Goal: Task Accomplishment & Management: Manage account settings

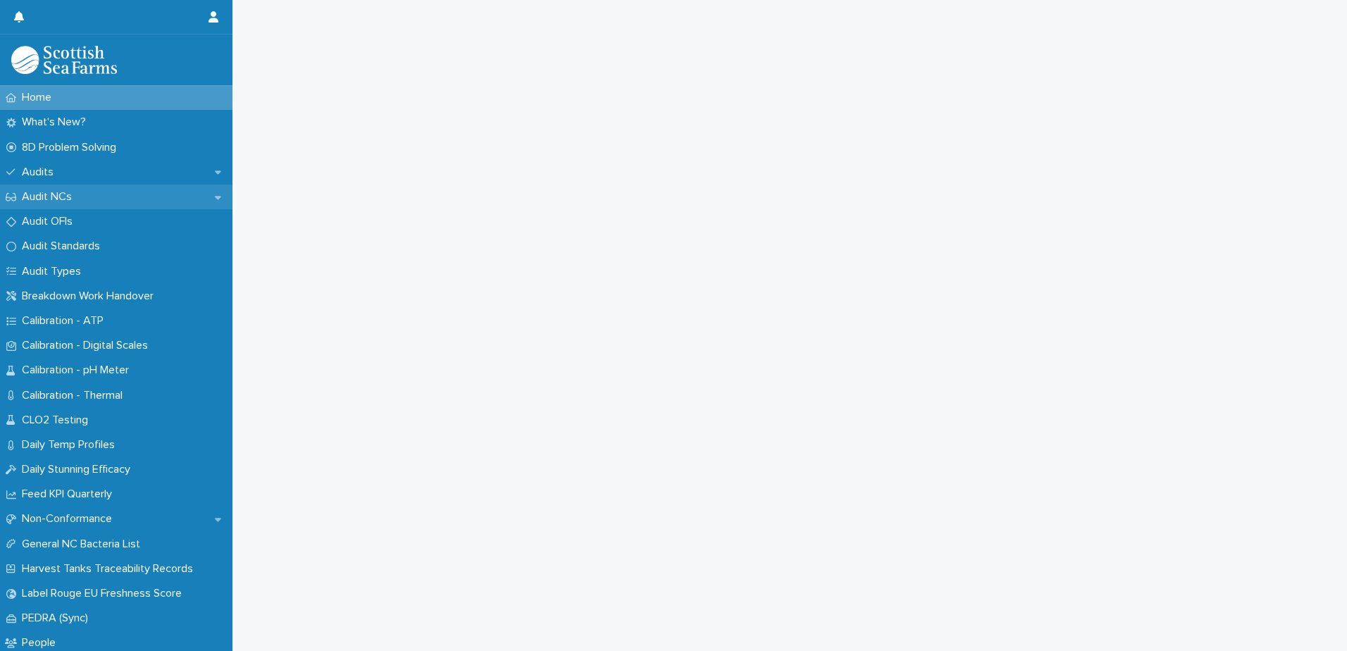
click at [215, 199] on icon at bounding box center [218, 197] width 6 height 10
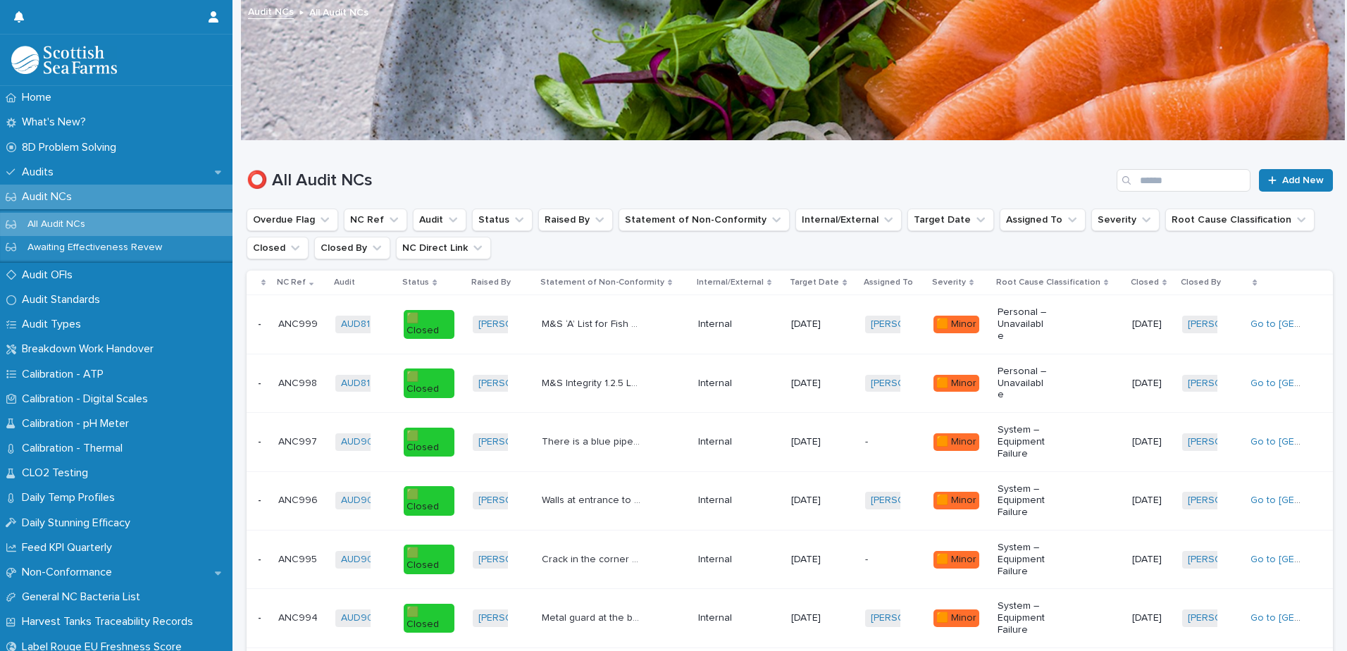
click at [76, 222] on p "All Audit NCs" at bounding box center [56, 224] width 80 height 12
click at [1020, 223] on button "Assigned To" at bounding box center [1043, 220] width 86 height 23
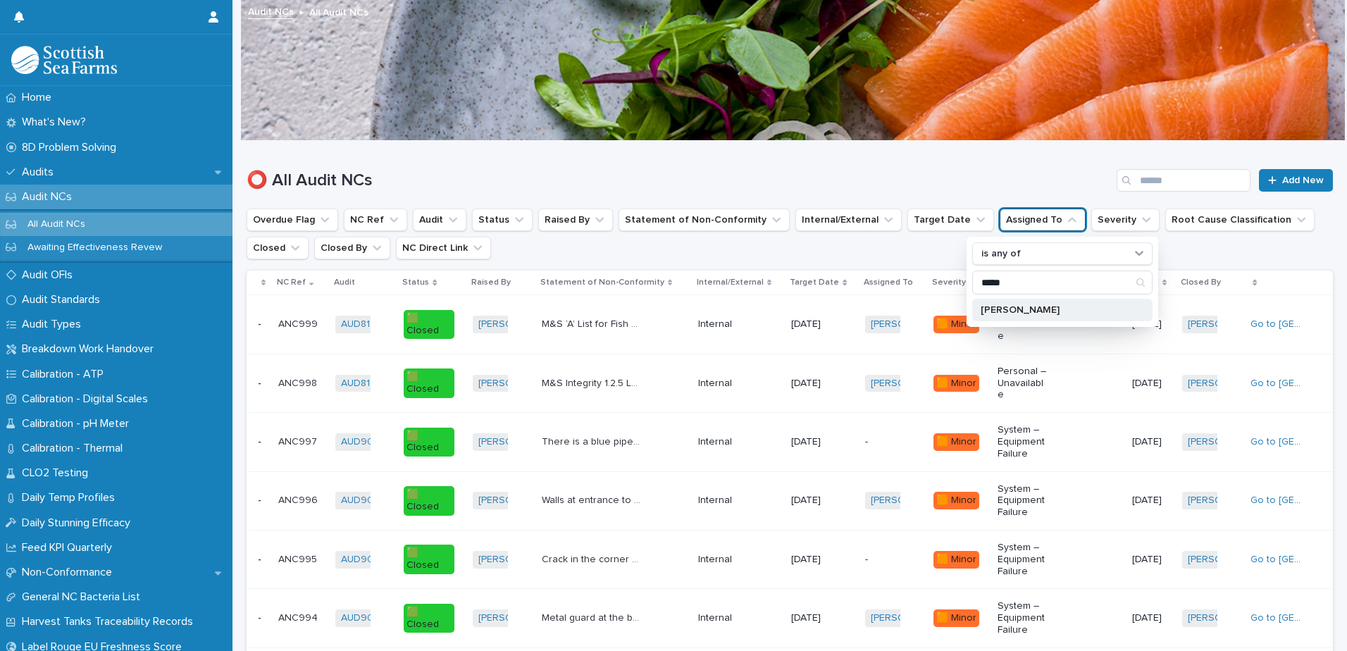
type input "*****"
click at [1030, 311] on p "[PERSON_NAME]" at bounding box center [1055, 310] width 149 height 10
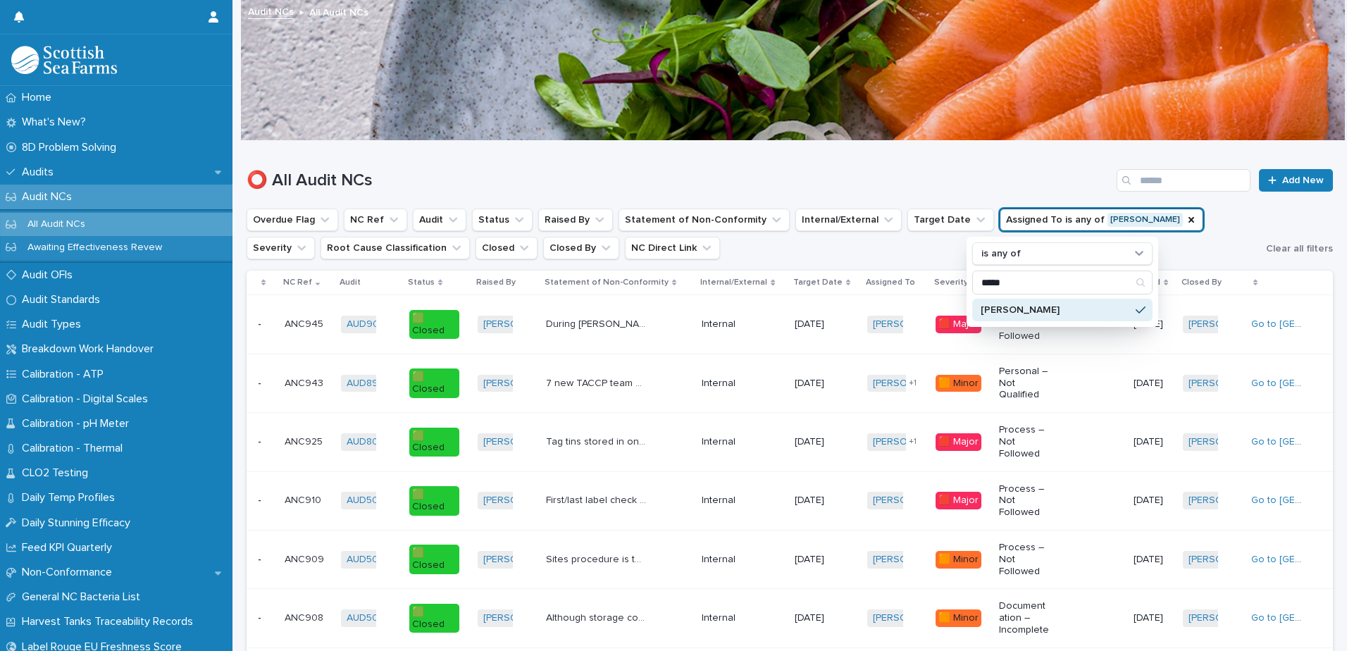
click at [952, 168] on div "⭕ All Audit NCs Add New" at bounding box center [790, 175] width 1086 height 68
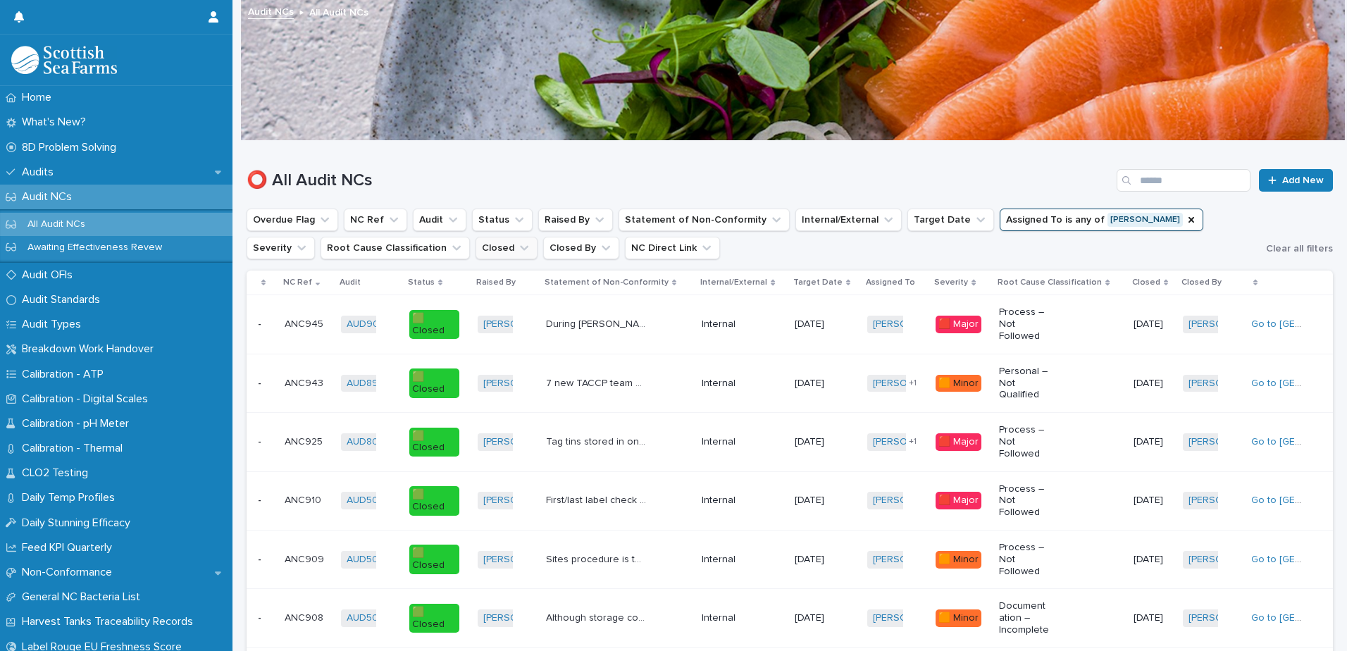
click at [517, 242] on icon "Closed" at bounding box center [524, 248] width 14 height 14
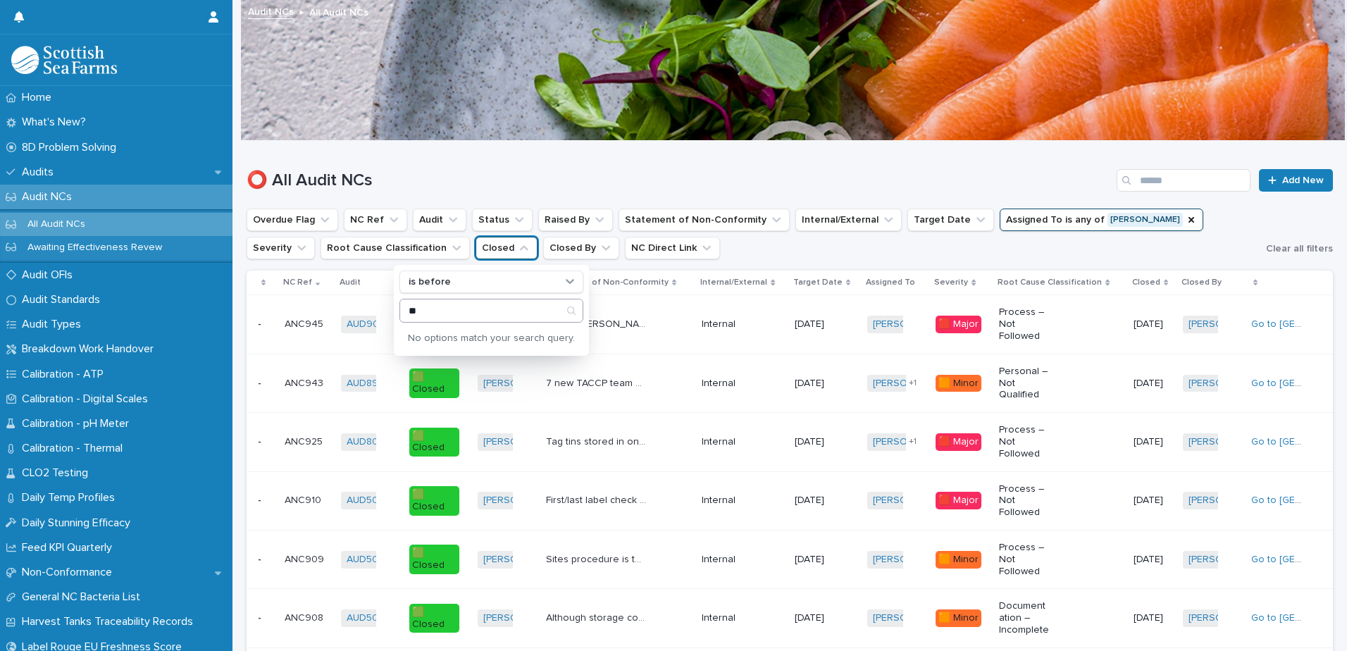
type input "*"
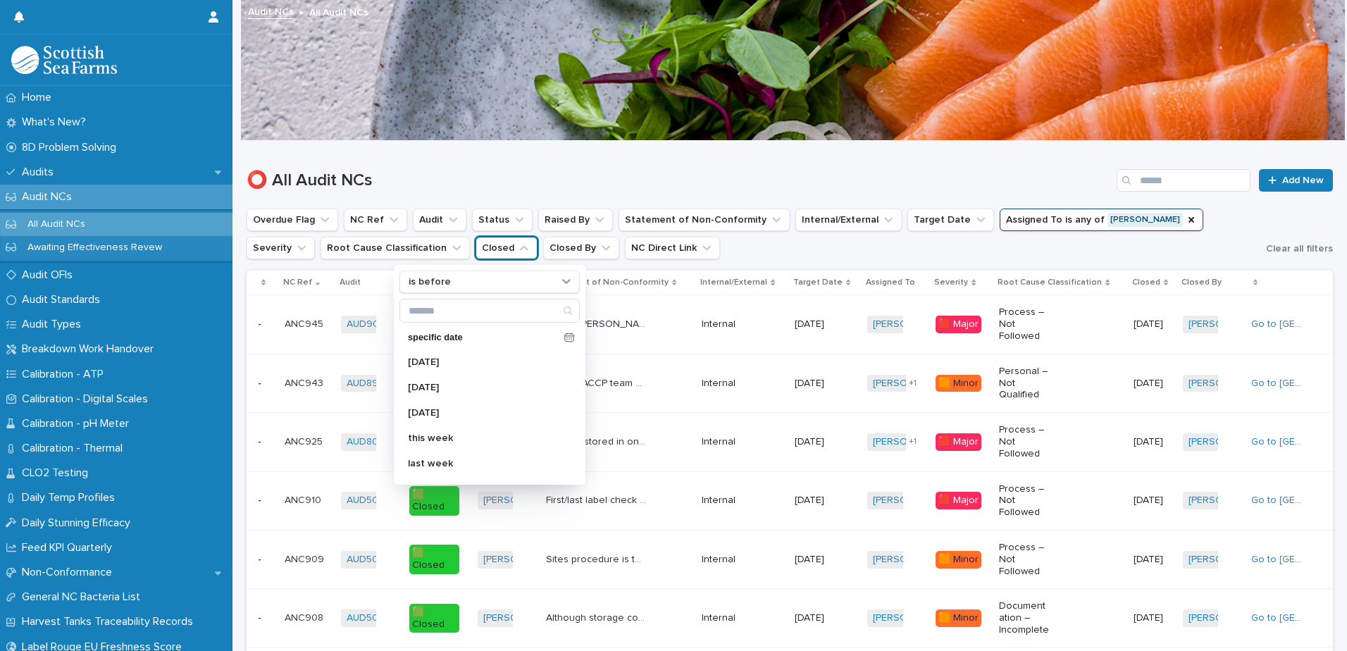
click at [504, 173] on h1 "⭕ All Audit NCs" at bounding box center [679, 180] width 864 height 20
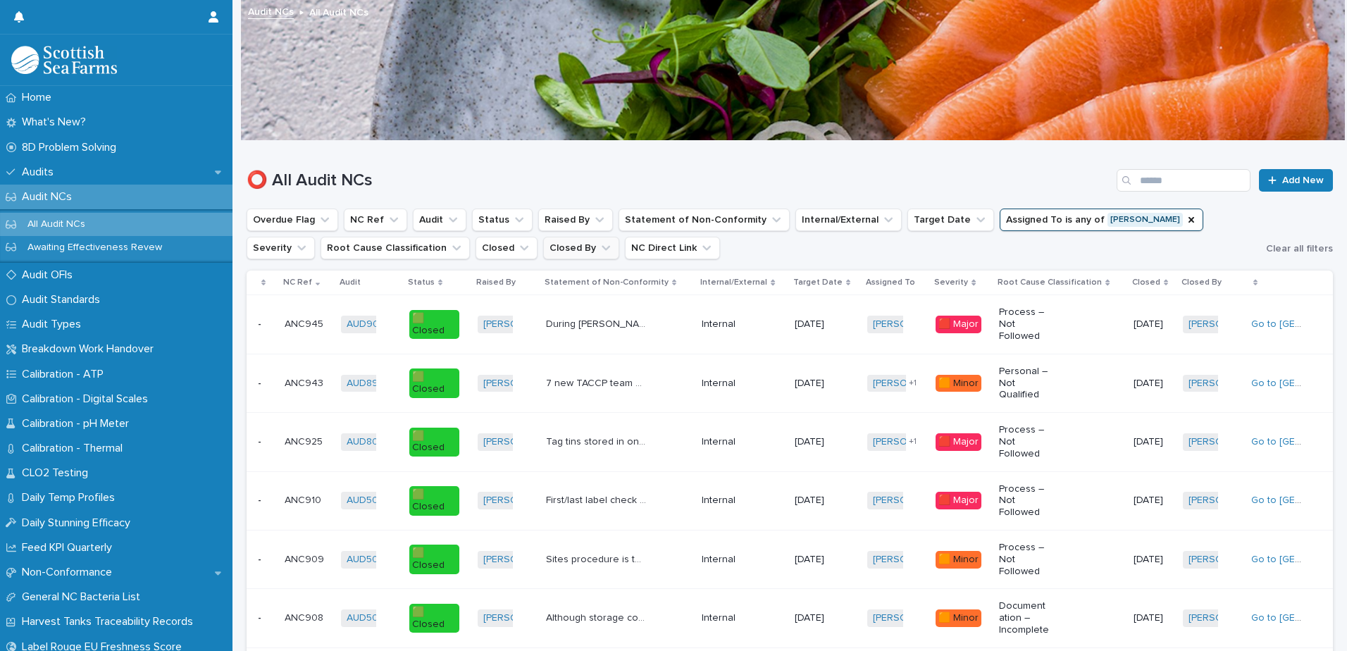
click at [599, 249] on icon "Closed By" at bounding box center [606, 248] width 14 height 14
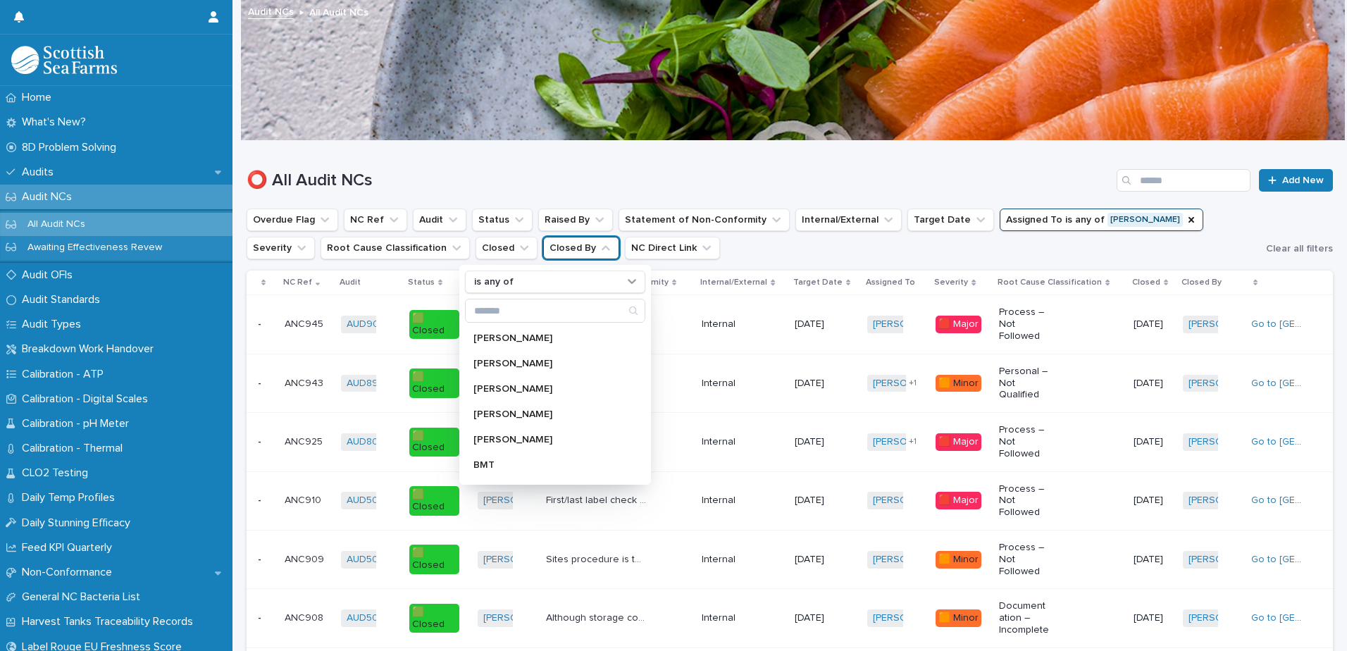
click at [599, 249] on icon "Closed By" at bounding box center [606, 248] width 14 height 14
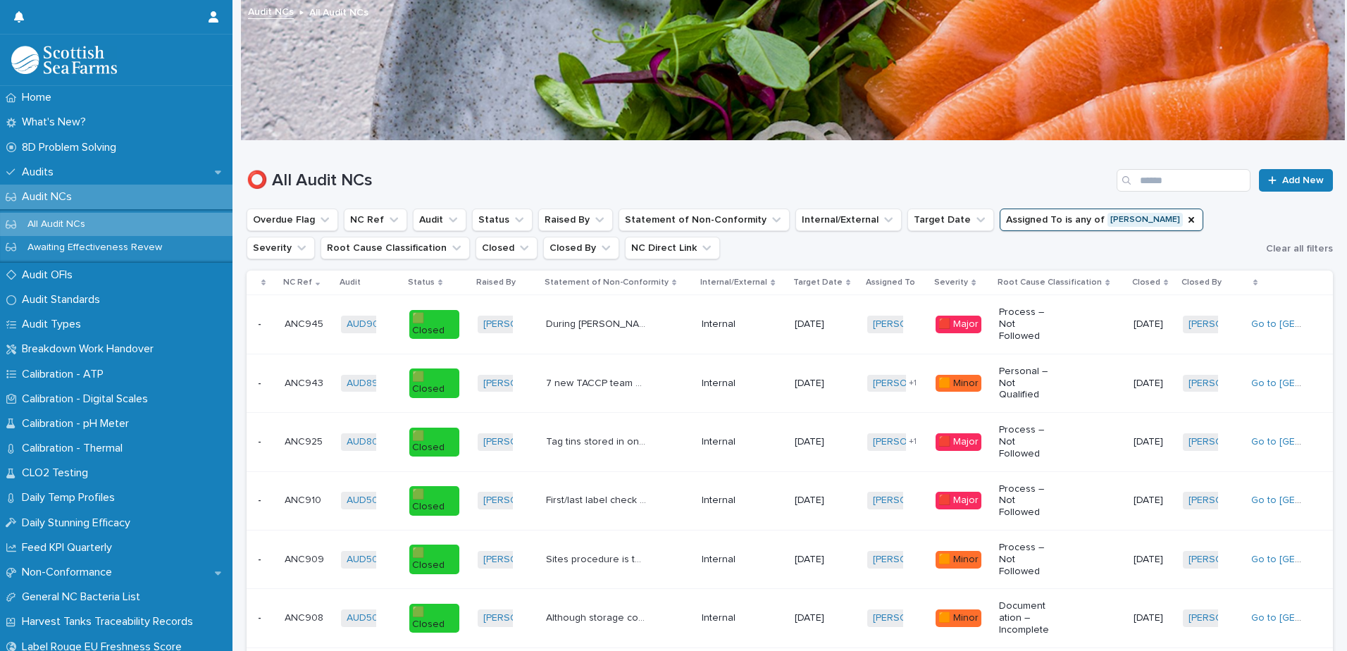
click at [512, 223] on icon "Status" at bounding box center [519, 220] width 14 height 14
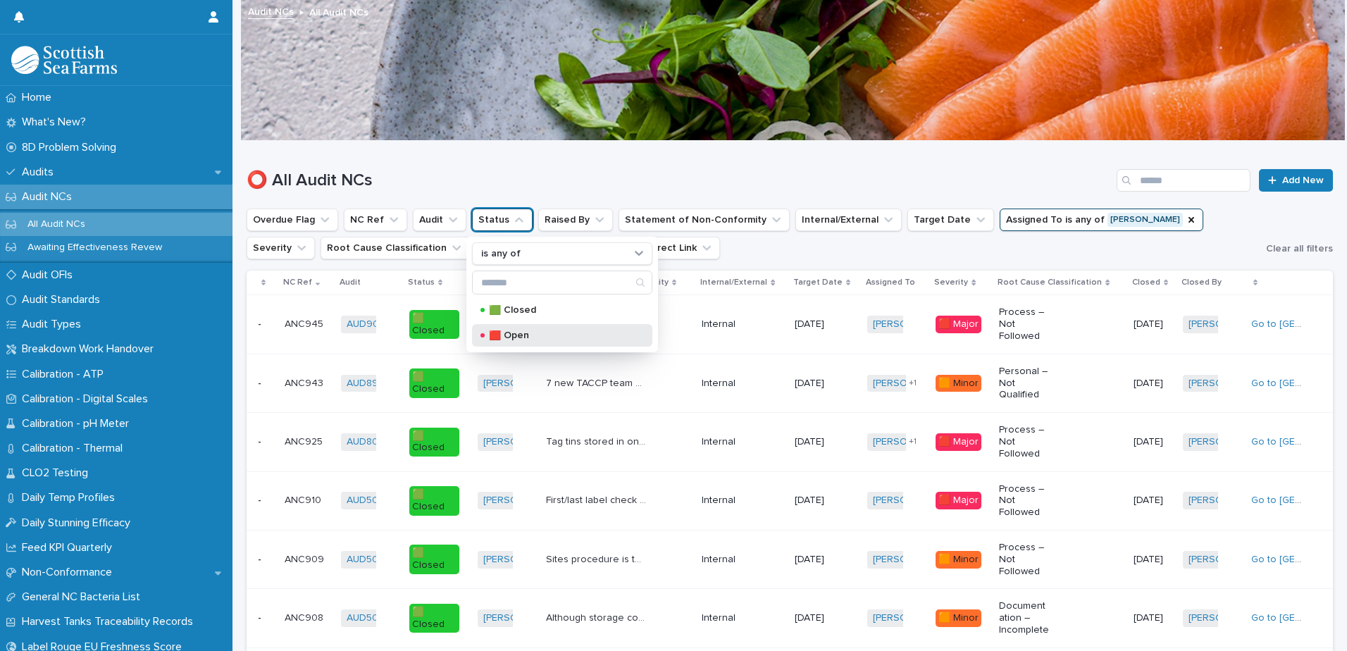
click at [535, 331] on p "🟥 Open" at bounding box center [559, 335] width 141 height 10
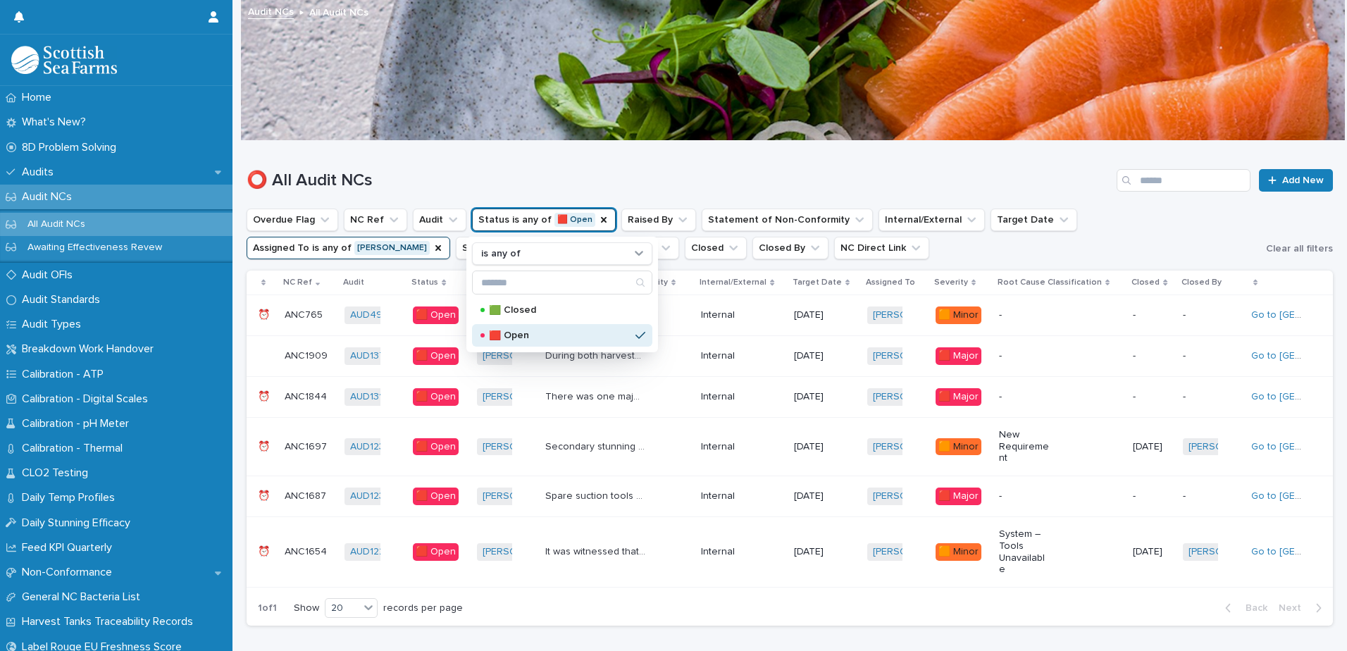
click at [1015, 161] on div "⭕ All Audit NCs Add New" at bounding box center [790, 175] width 1086 height 68
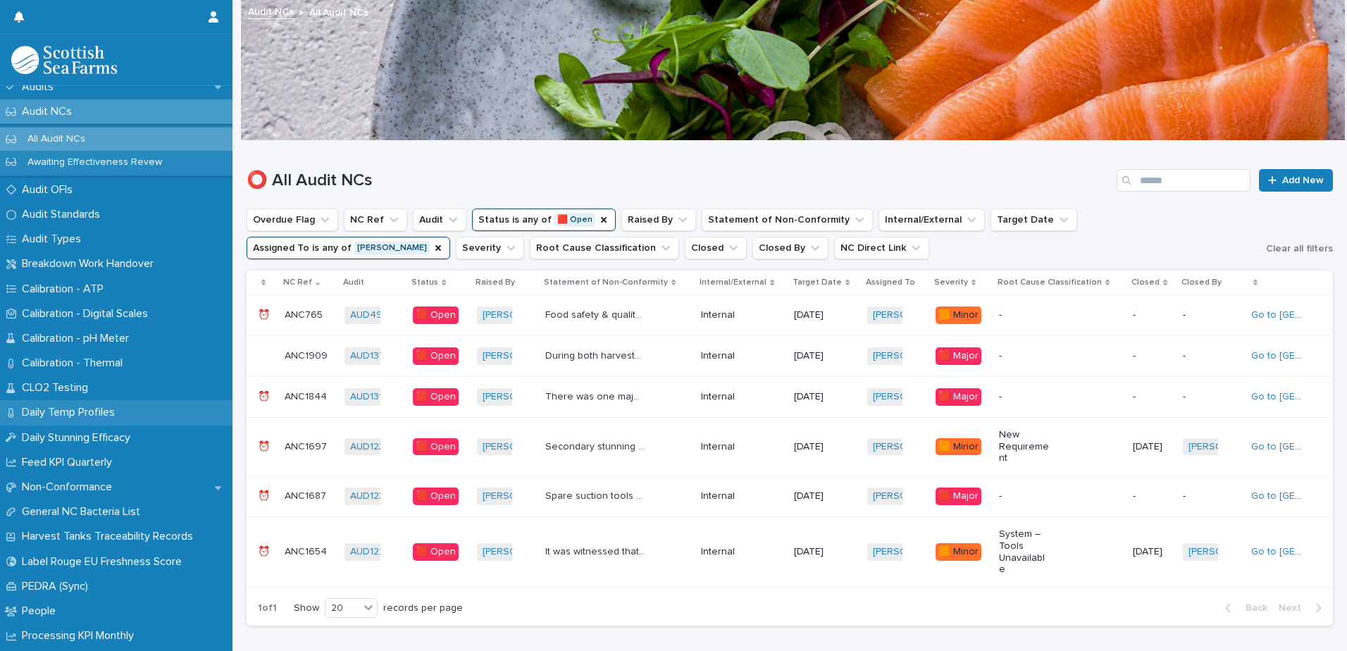
scroll to position [211, 0]
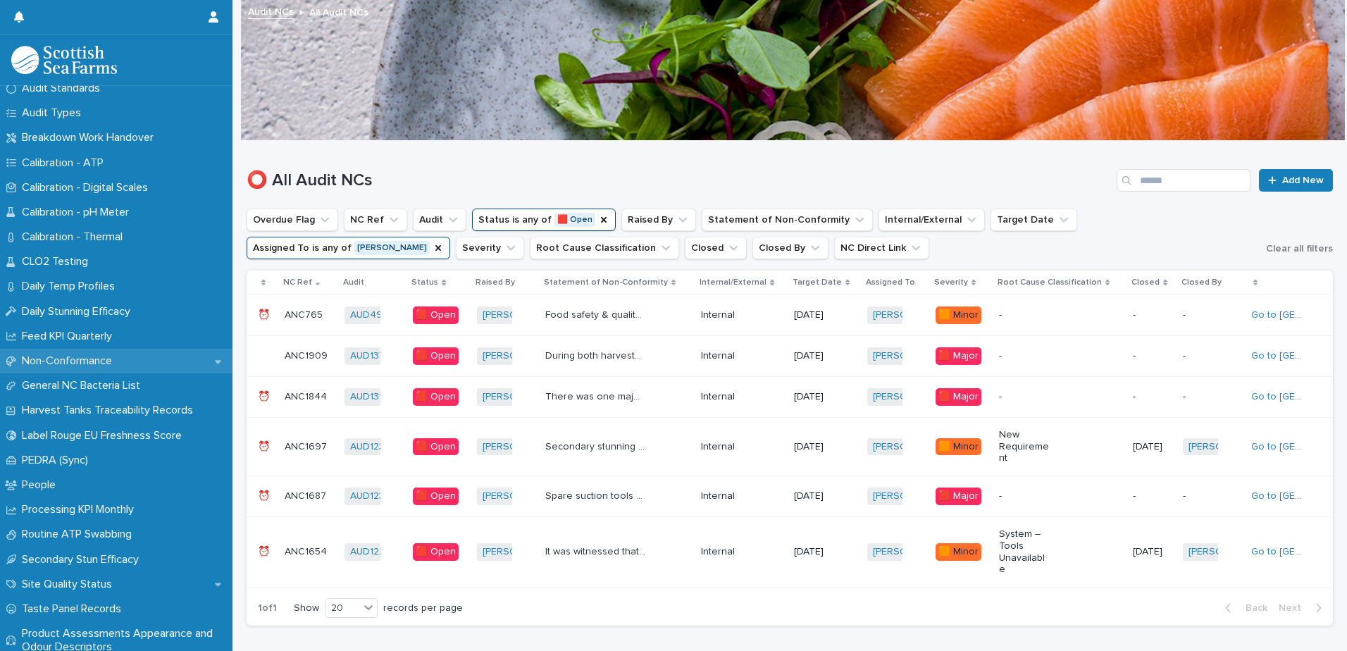
click at [110, 360] on p "Non-Conformance" at bounding box center [69, 360] width 107 height 13
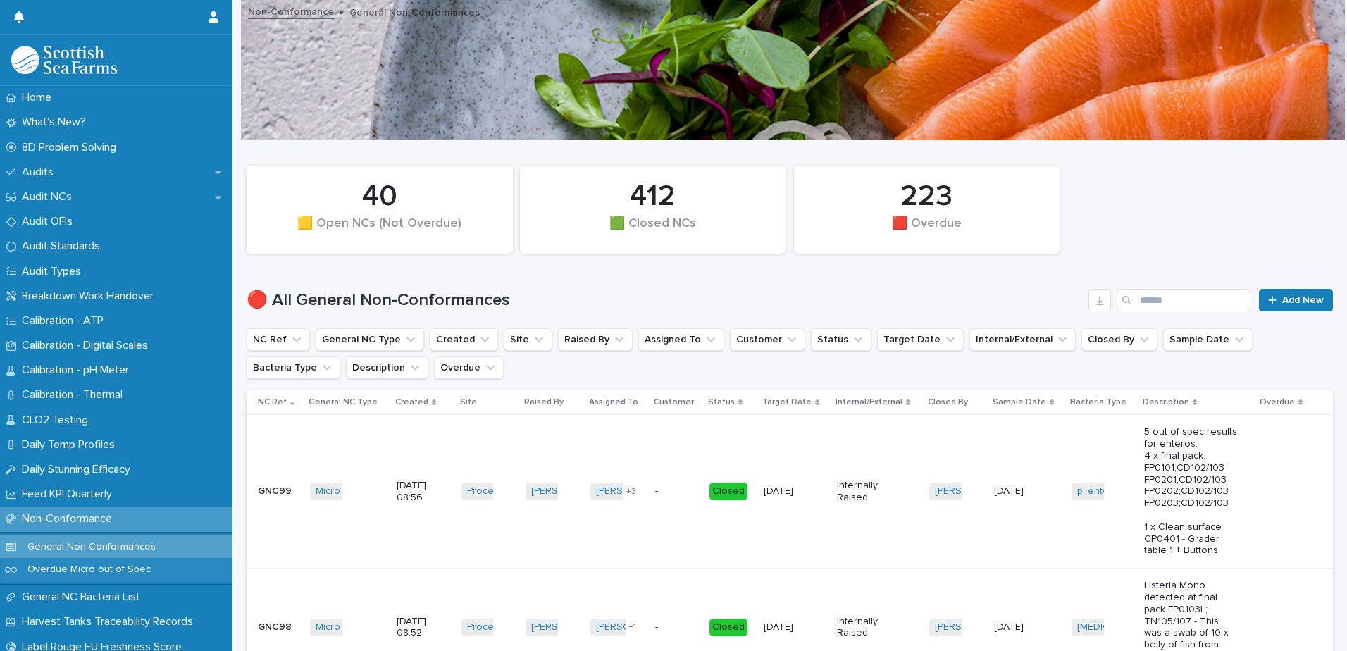
click at [134, 544] on p "General Non-Conformances" at bounding box center [91, 547] width 151 height 12
click at [681, 338] on button "Assigned To" at bounding box center [681, 339] width 86 height 23
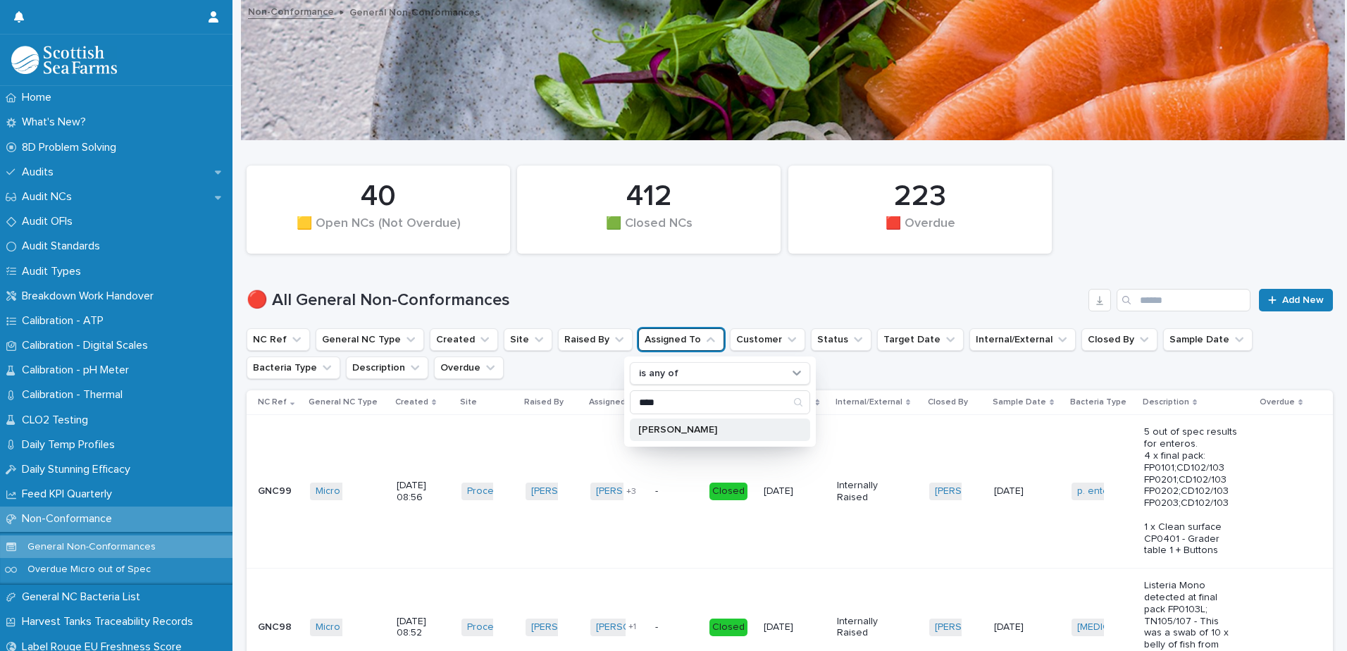
type input "****"
click at [704, 434] on p "[PERSON_NAME]" at bounding box center [712, 430] width 149 height 10
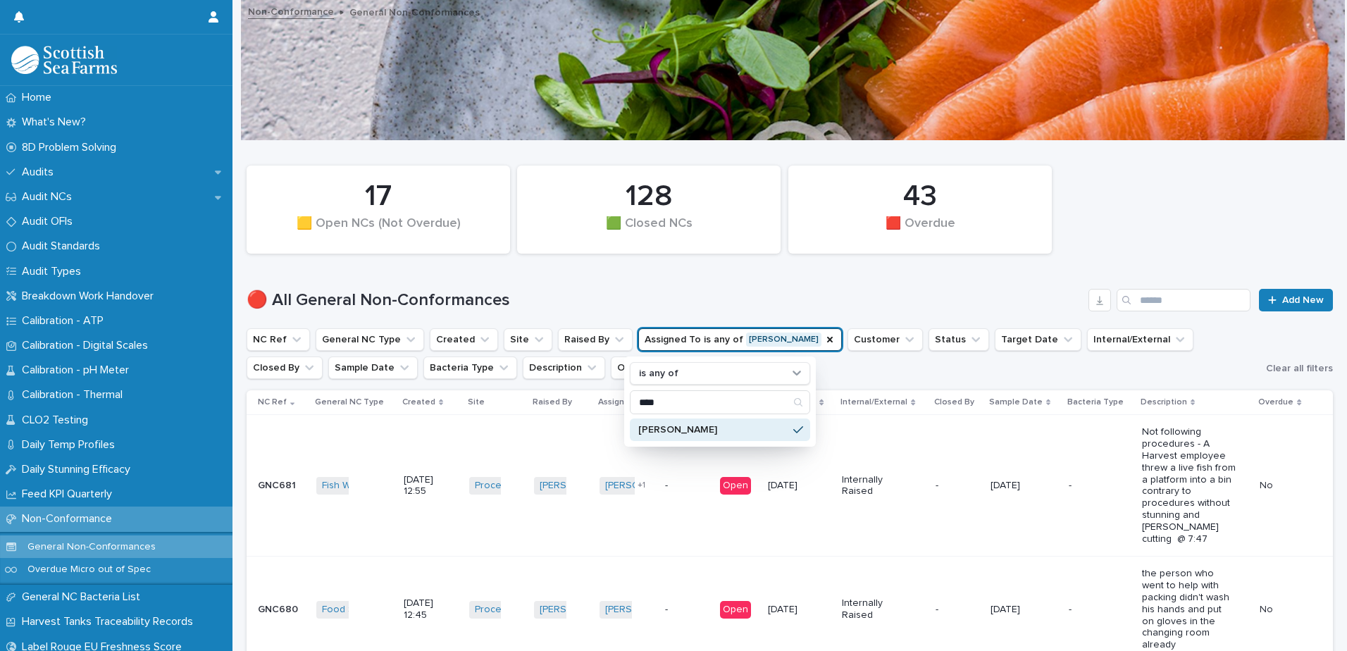
click at [795, 286] on div "🔴 All General Non-Conformances Add New" at bounding box center [790, 295] width 1086 height 68
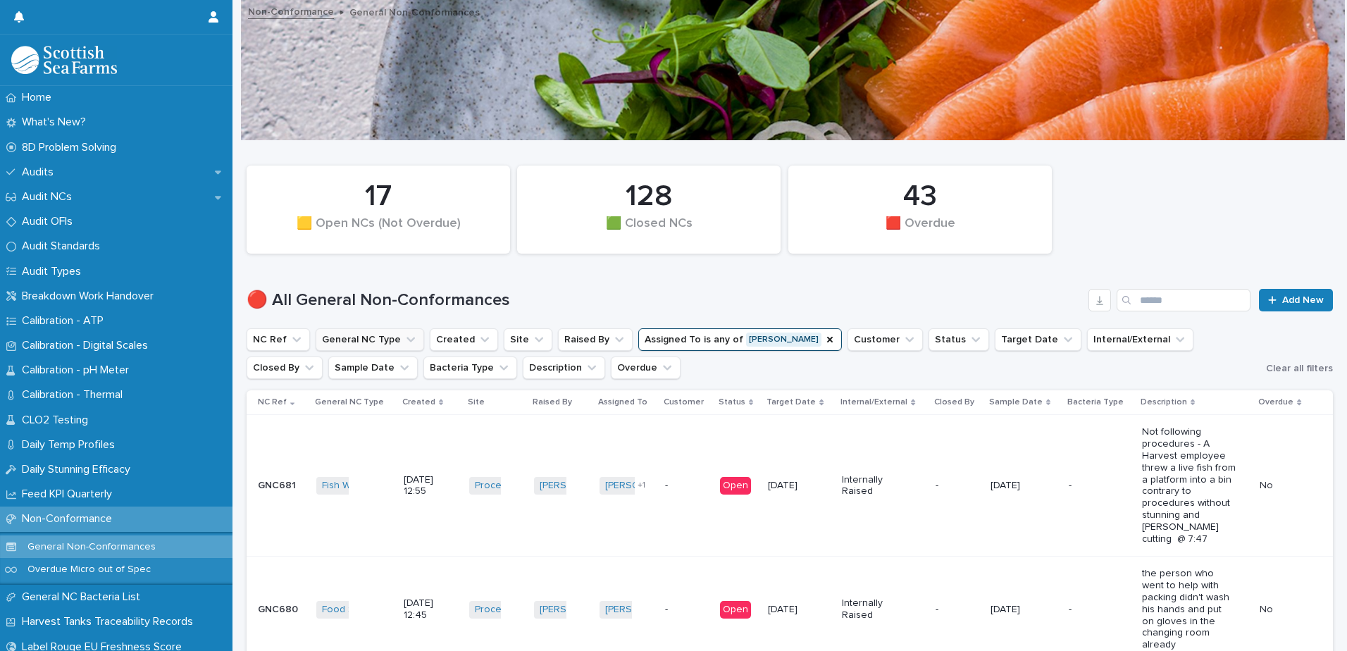
click at [404, 337] on icon "General NC Type" at bounding box center [411, 339] width 14 height 14
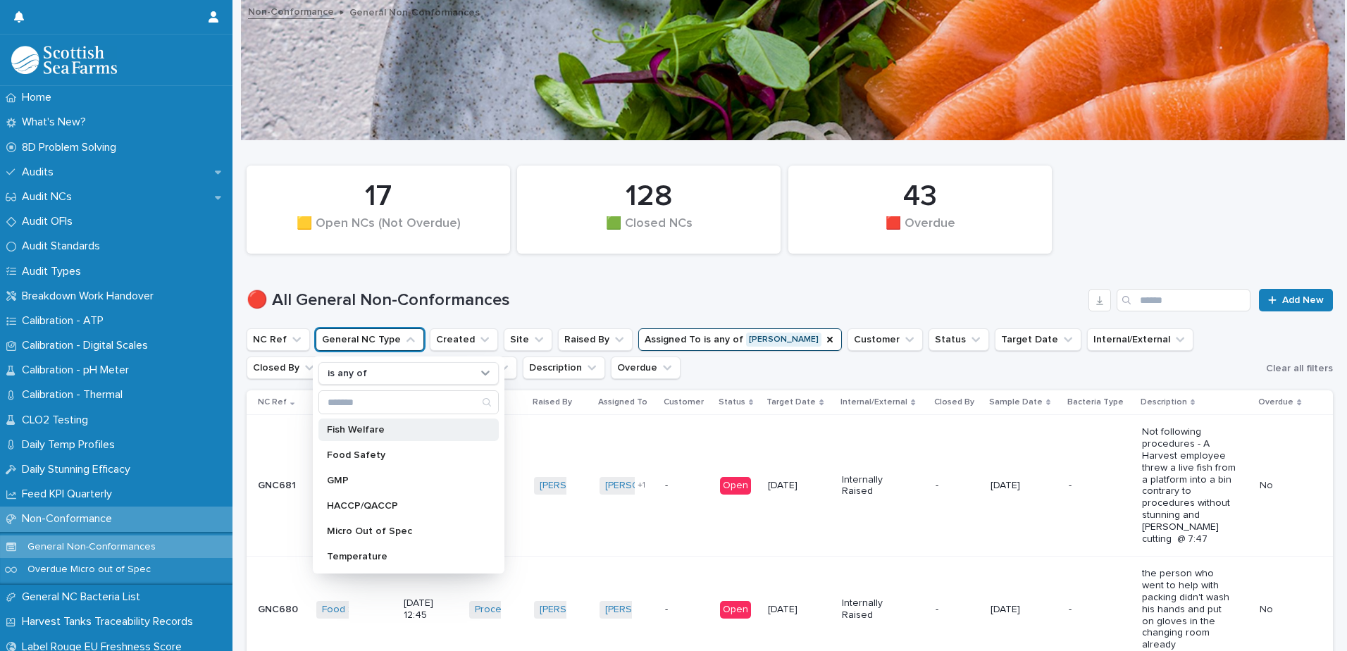
click at [386, 424] on div "Fish Welfare" at bounding box center [408, 429] width 180 height 23
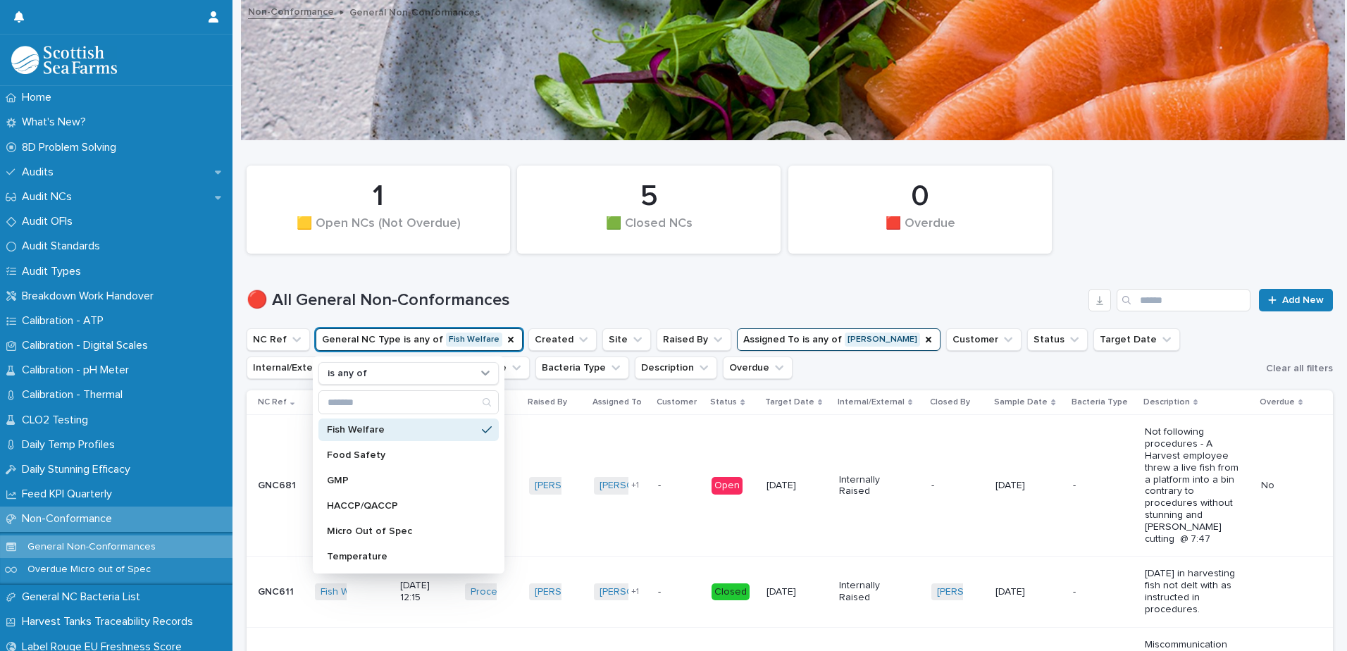
click at [584, 303] on h1 "🔴 All General Non-Conformances" at bounding box center [665, 300] width 836 height 20
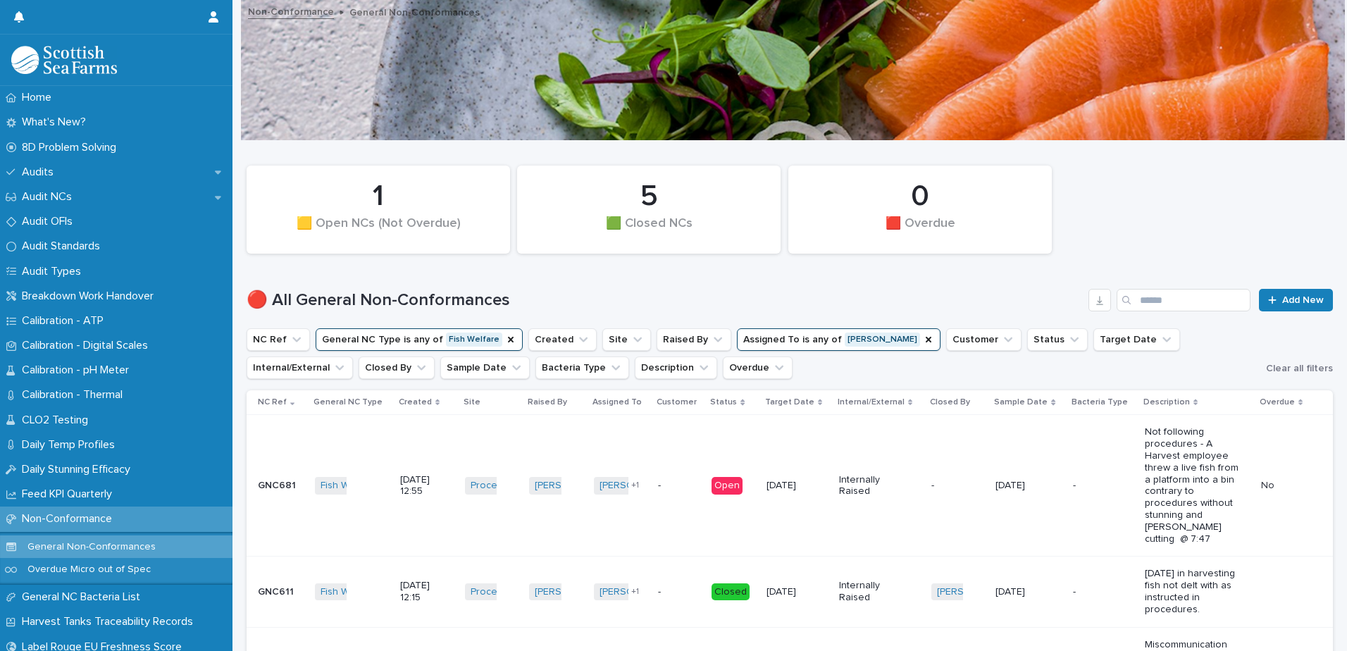
click at [815, 514] on td "[DATE]" at bounding box center [797, 486] width 73 height 142
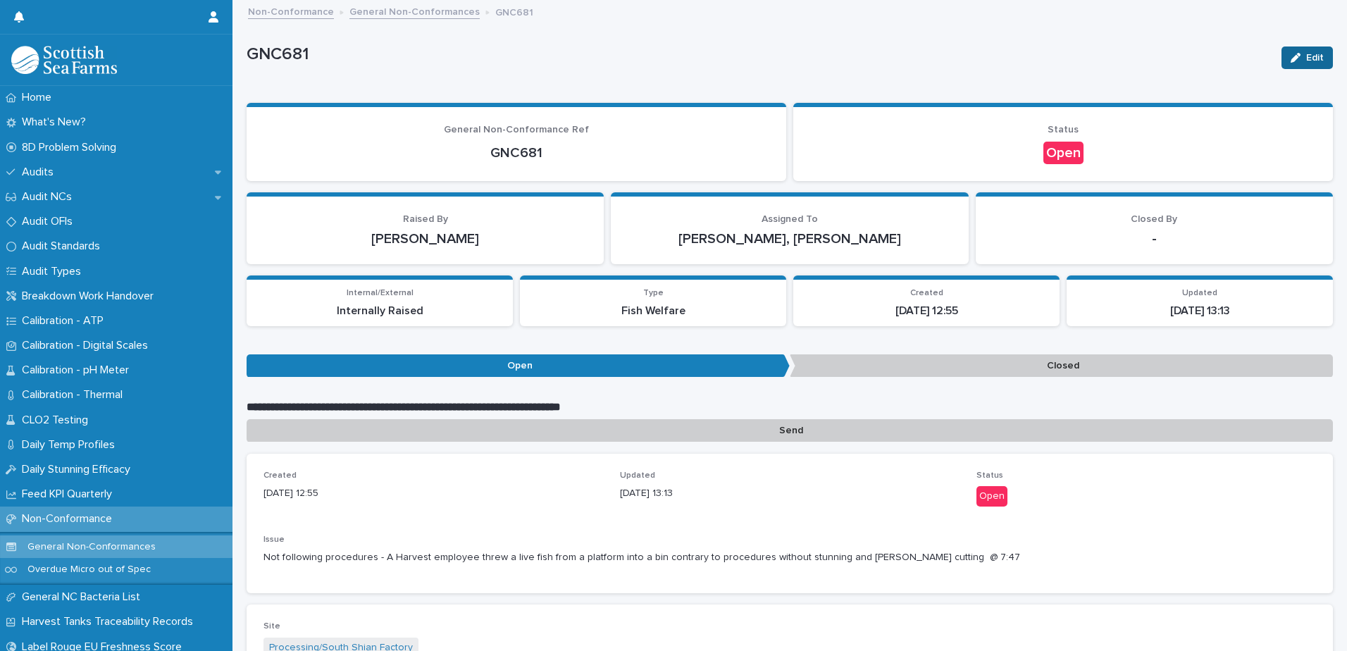
click at [1313, 55] on button "Edit" at bounding box center [1306, 57] width 51 height 23
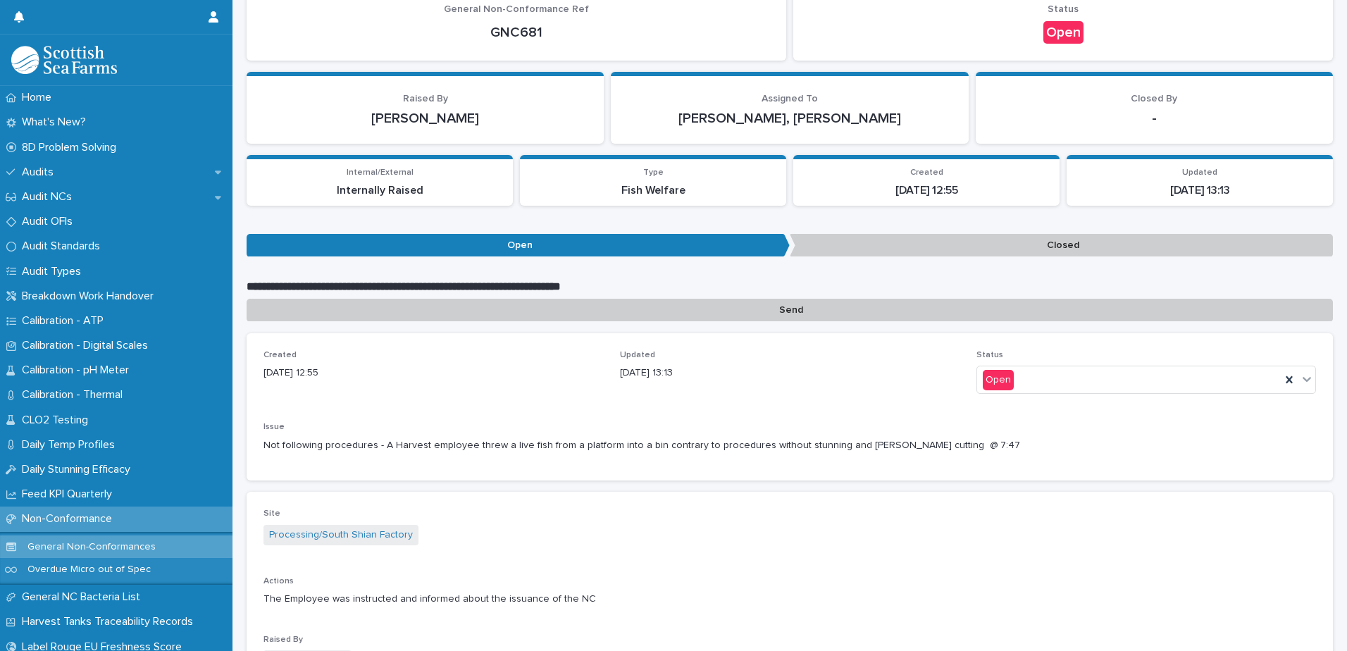
scroll to position [141, 0]
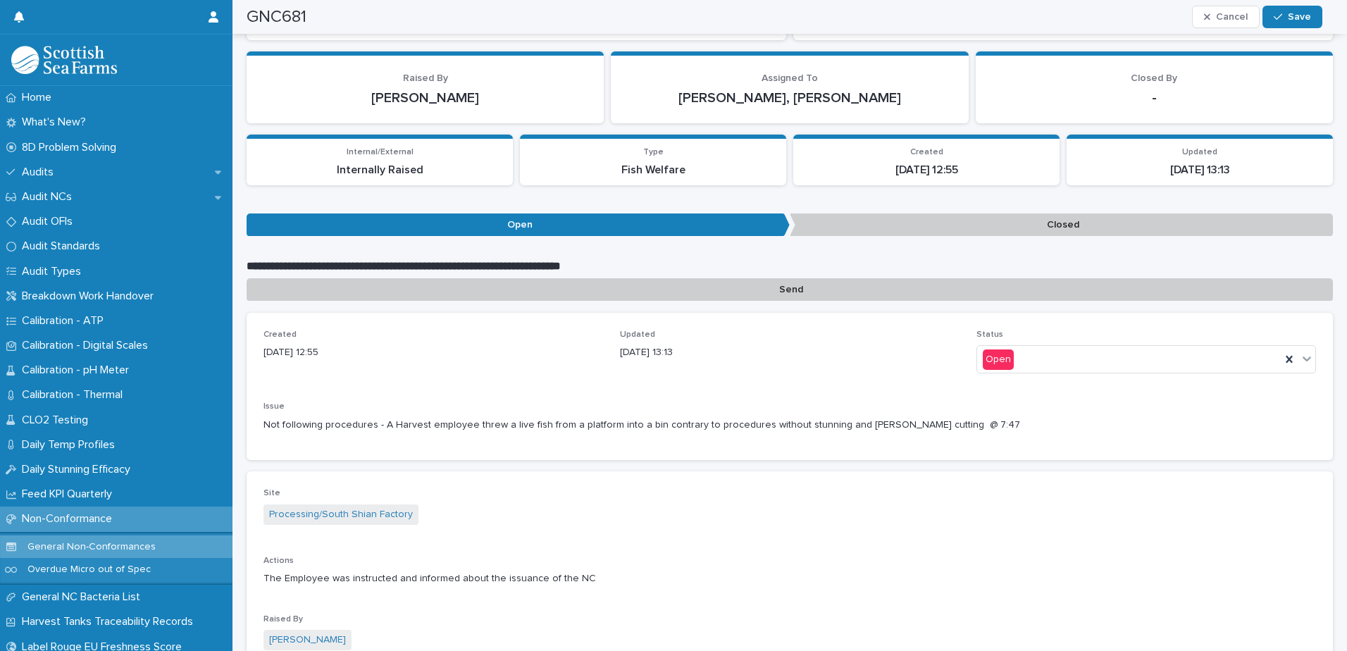
click at [1095, 340] on div "Status Open" at bounding box center [1146, 357] width 340 height 55
click at [1086, 355] on div "Open" at bounding box center [1129, 359] width 304 height 23
click at [1013, 410] on div "Closed" at bounding box center [1137, 411] width 335 height 25
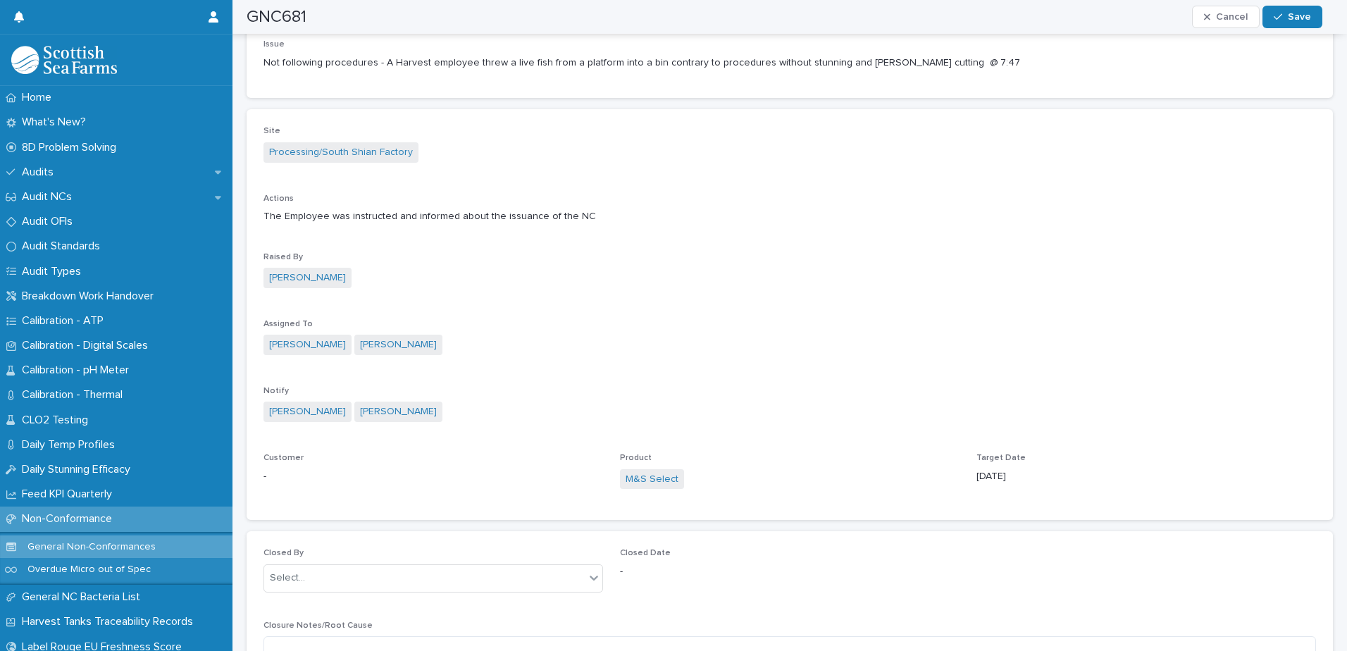
scroll to position [564, 0]
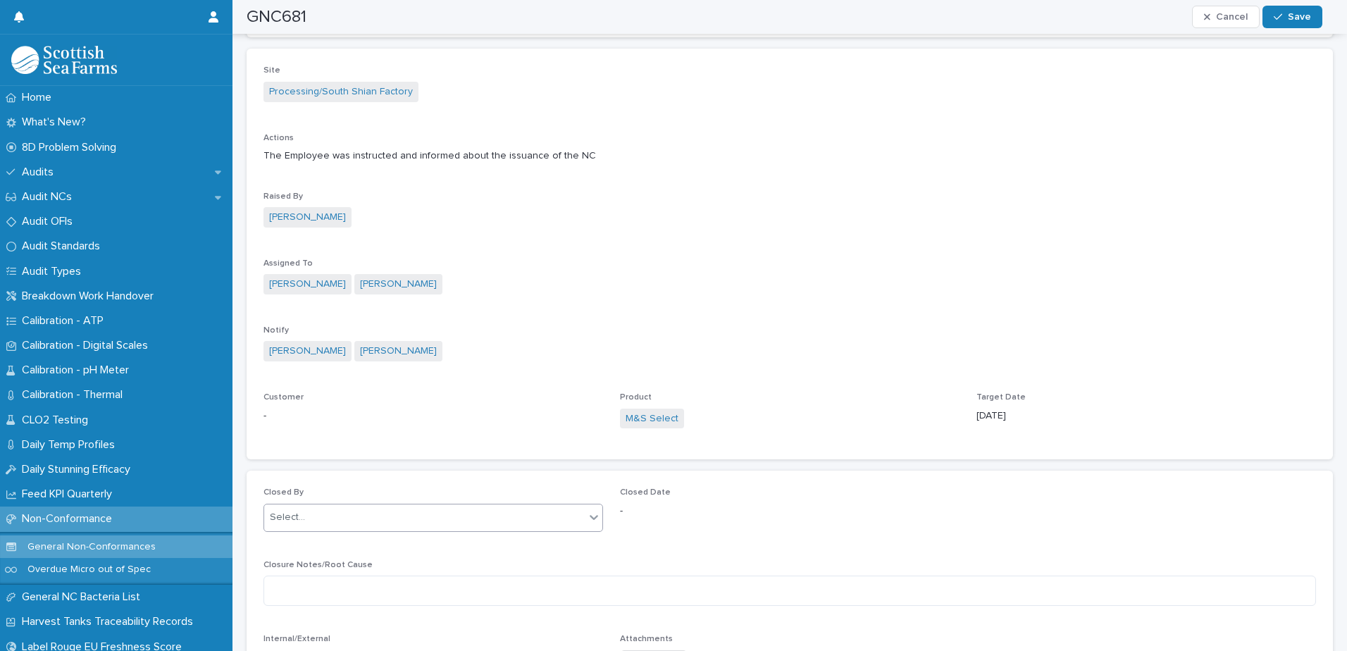
click at [364, 520] on div "Select..." at bounding box center [424, 517] width 321 height 23
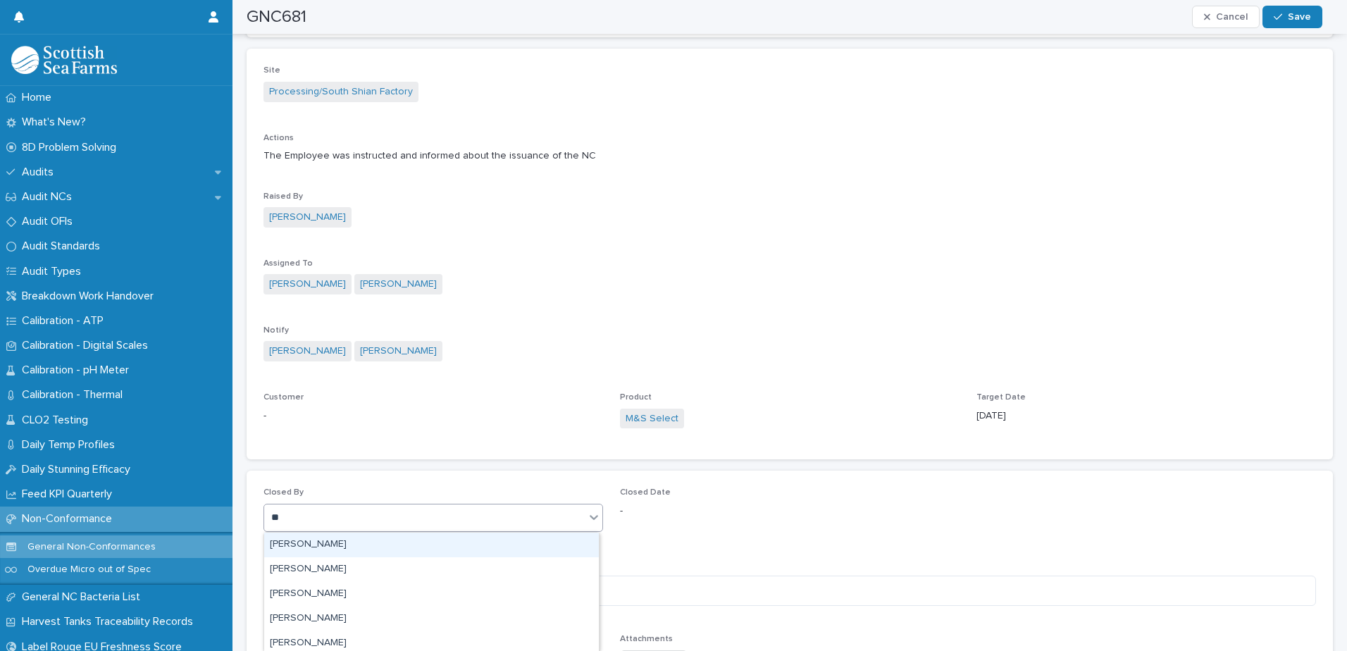
type input "***"
click at [363, 542] on div "[PERSON_NAME]" at bounding box center [431, 545] width 335 height 25
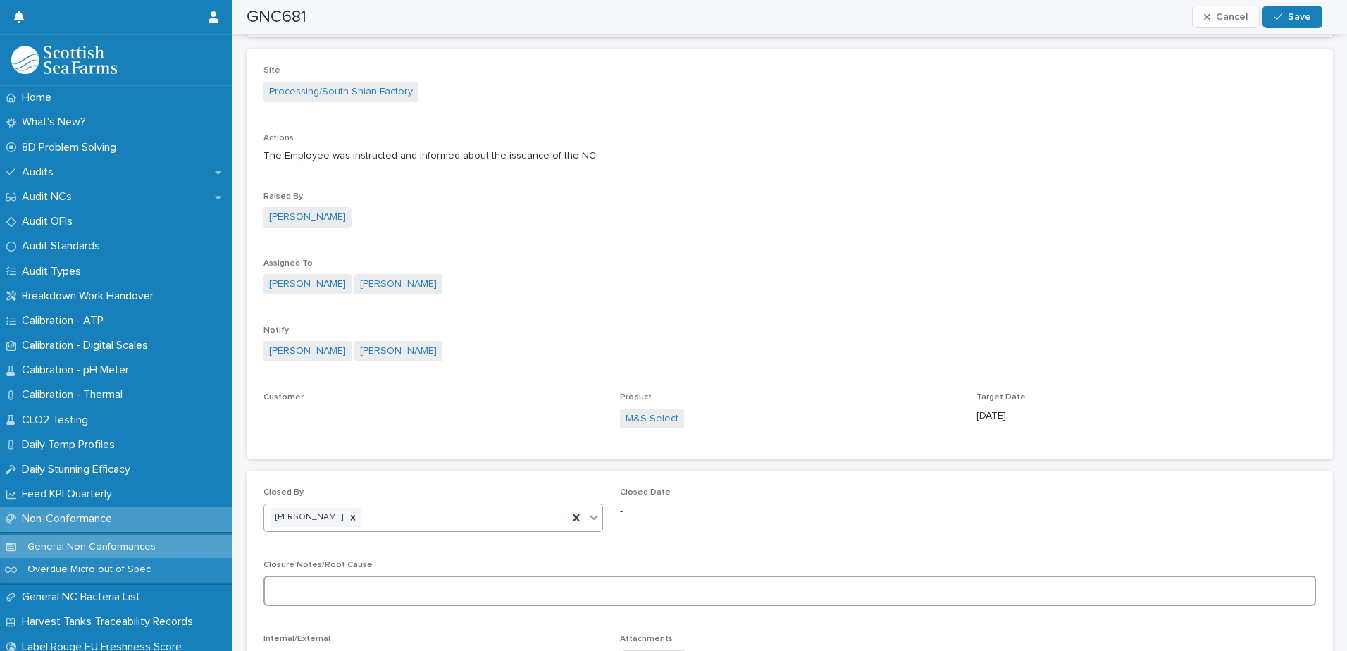
click at [363, 592] on textarea at bounding box center [789, 591] width 1052 height 30
click at [408, 591] on textarea "**********" at bounding box center [784, 591] width 1042 height 30
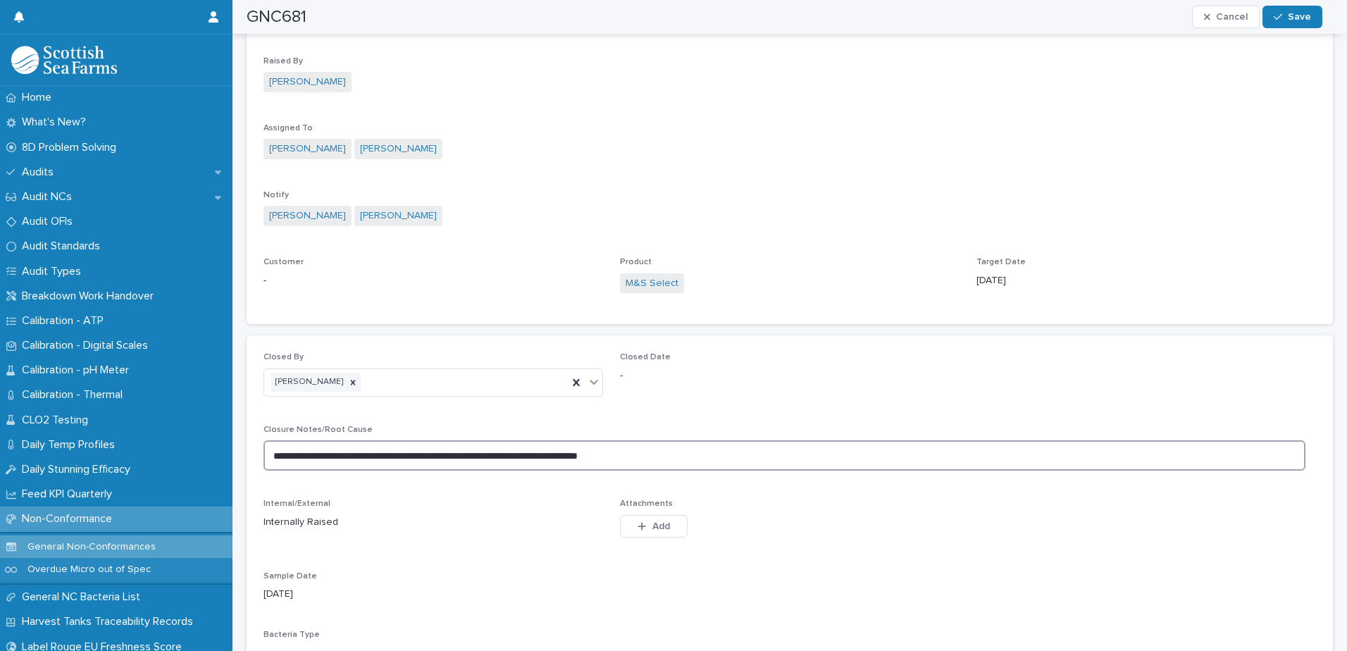
scroll to position [704, 0]
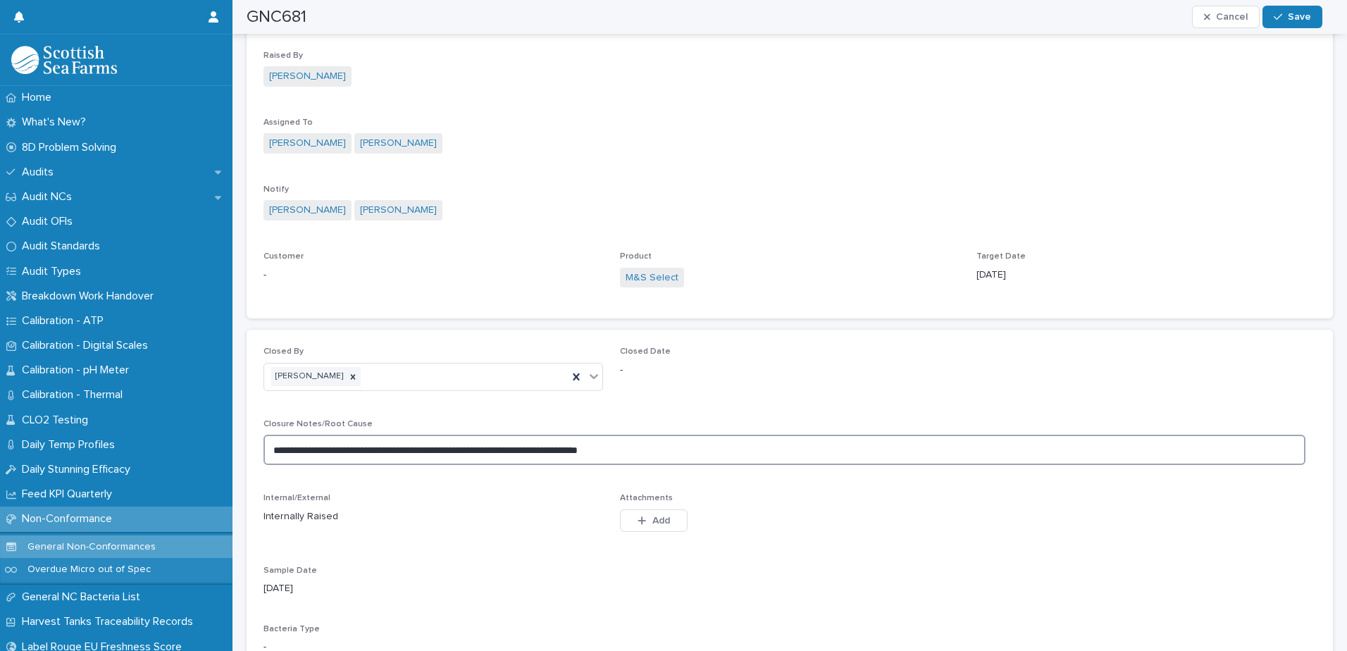
drag, startPoint x: 606, startPoint y: 451, endPoint x: 555, endPoint y: 455, distance: 50.9
click at [555, 455] on textarea "**********" at bounding box center [784, 450] width 1042 height 30
click at [674, 447] on textarea "**********" at bounding box center [784, 450] width 1042 height 30
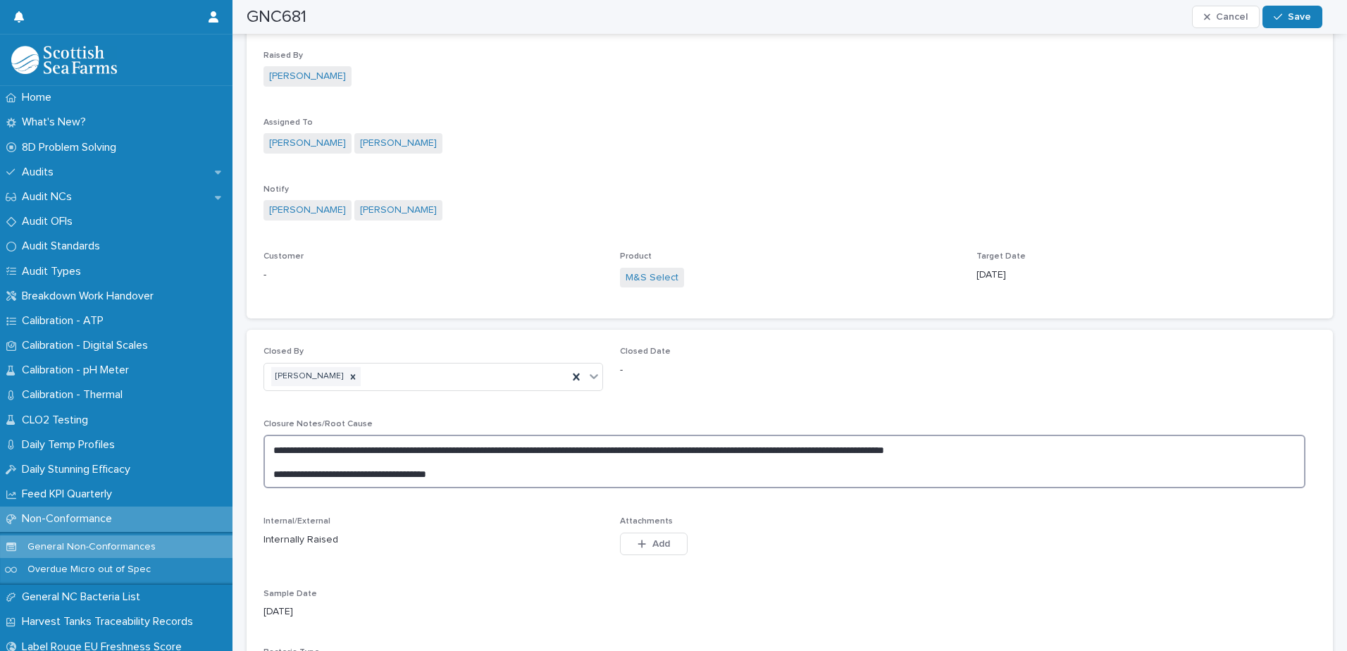
click at [399, 468] on textarea "**********" at bounding box center [784, 462] width 1042 height 54
drag, startPoint x: 616, startPoint y: 474, endPoint x: 572, endPoint y: 476, distance: 44.4
click at [572, 476] on textarea "**********" at bounding box center [784, 462] width 1042 height 54
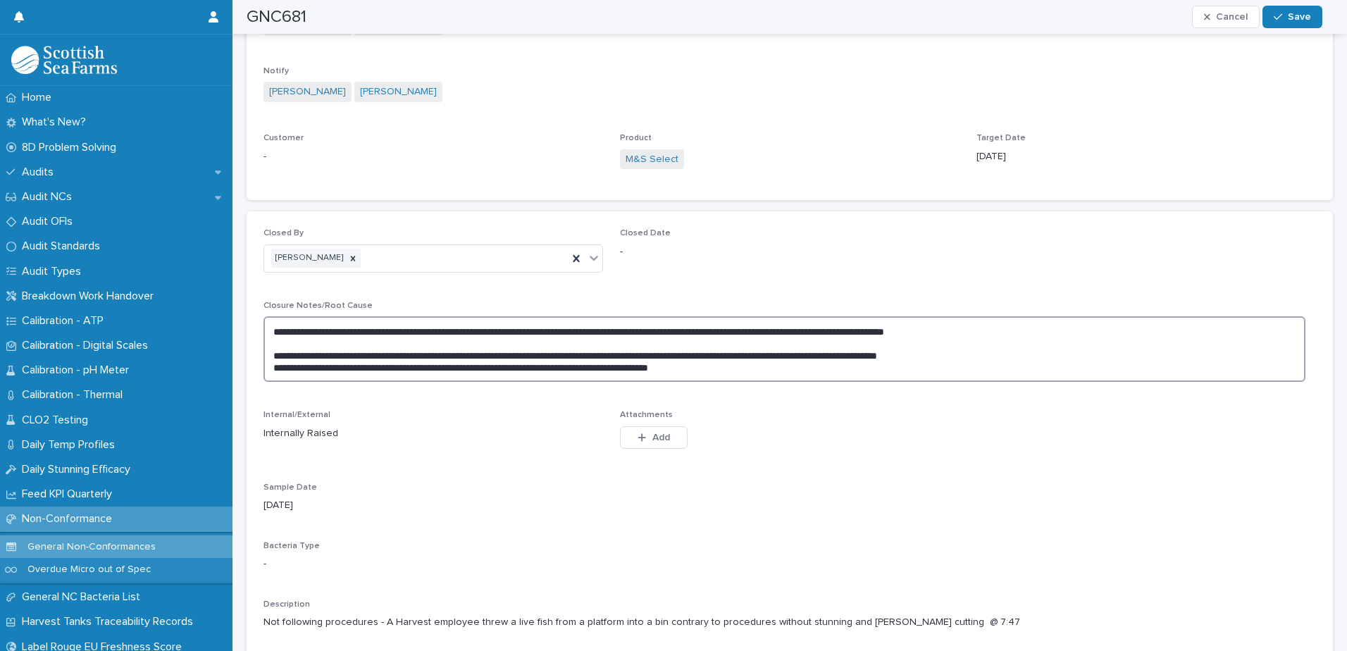
scroll to position [429, 0]
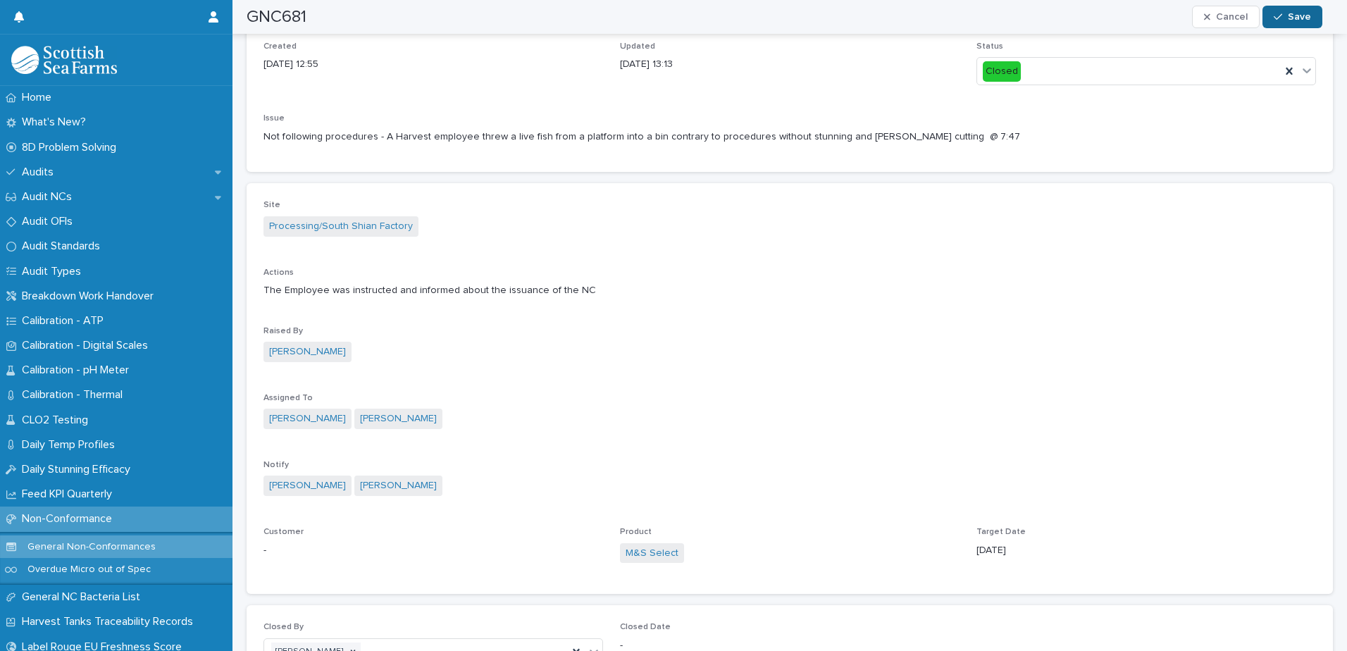
type textarea "**********"
click at [1289, 15] on span "Save" at bounding box center [1299, 17] width 23 height 10
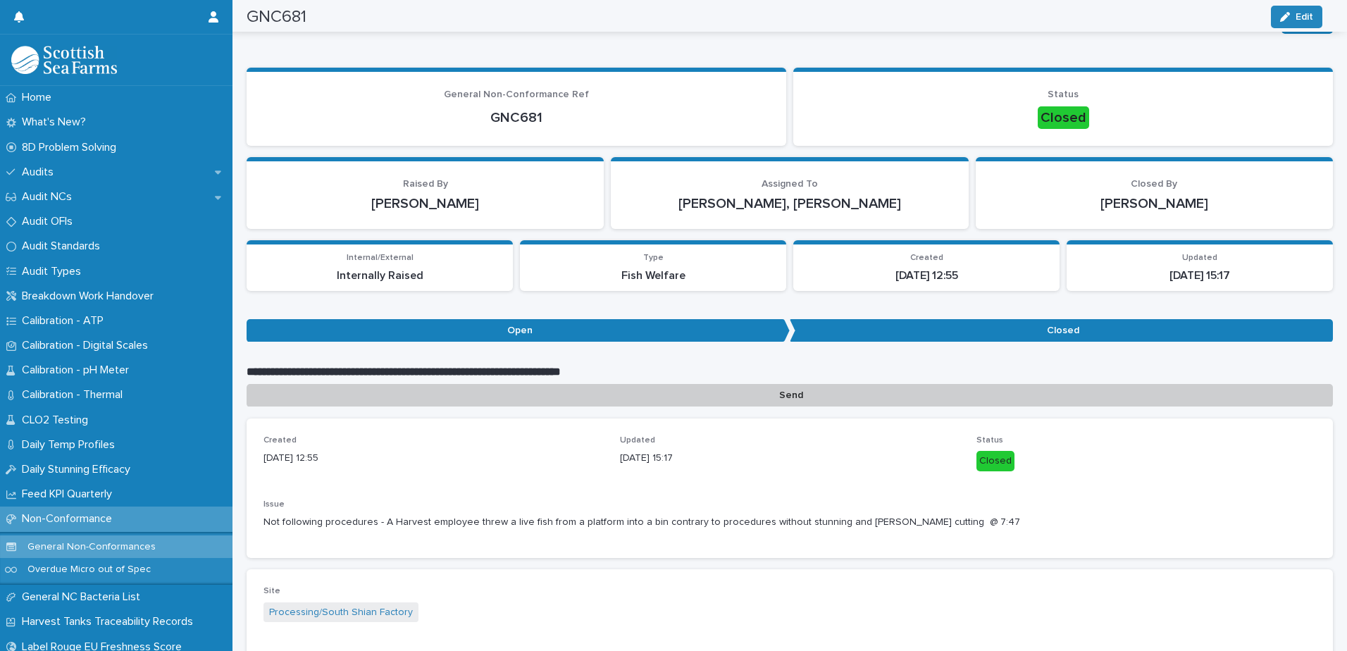
scroll to position [0, 0]
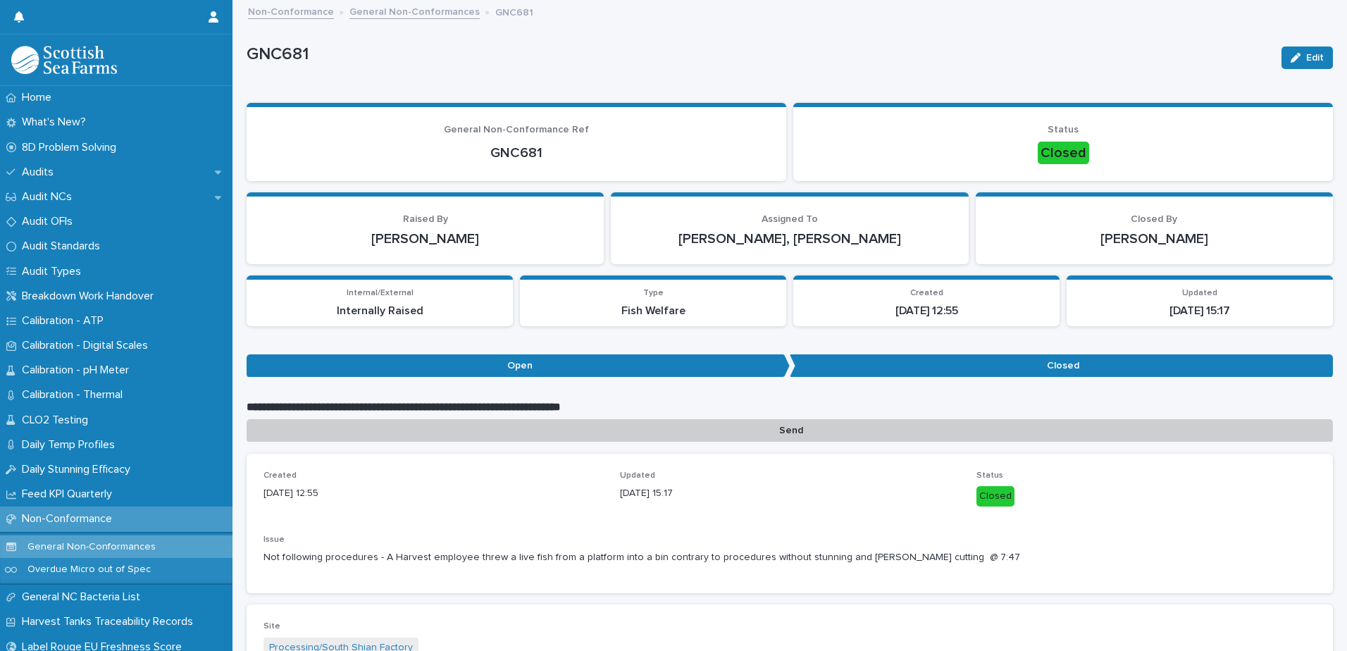
click at [459, 4] on link "General Non-Conformances" at bounding box center [414, 11] width 130 height 16
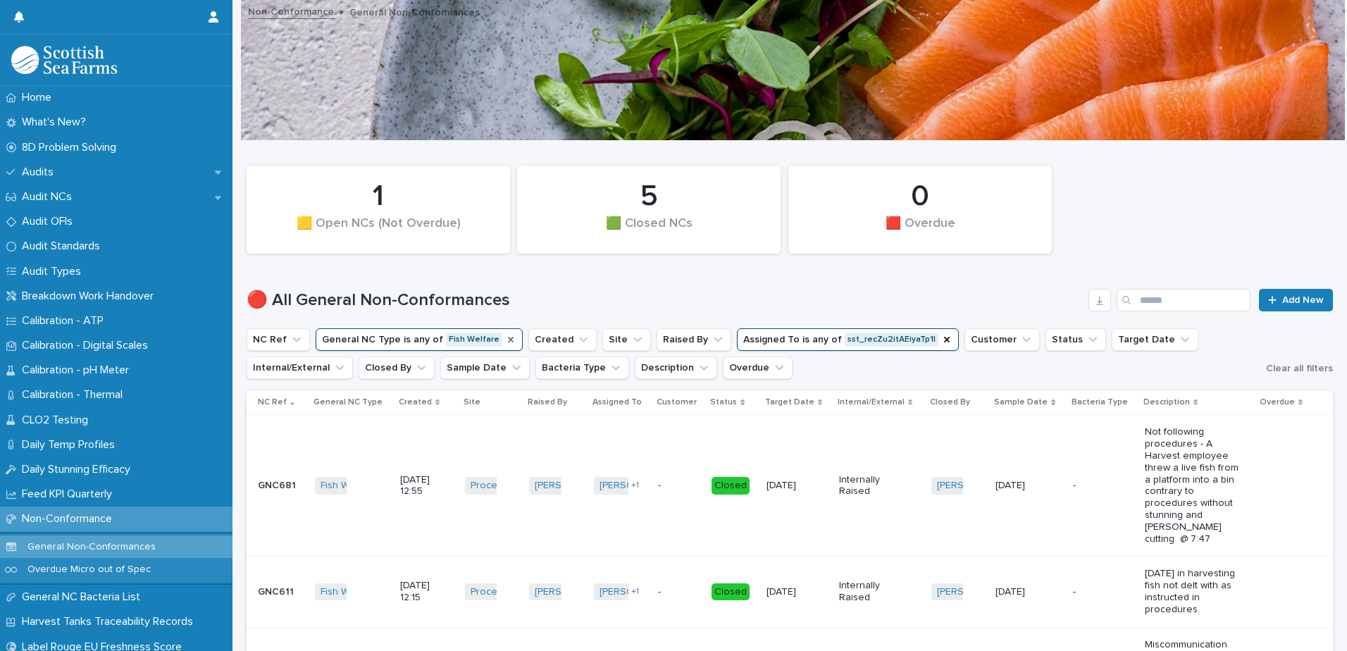
click at [508, 340] on icon "General NC Type" at bounding box center [511, 340] width 6 height 6
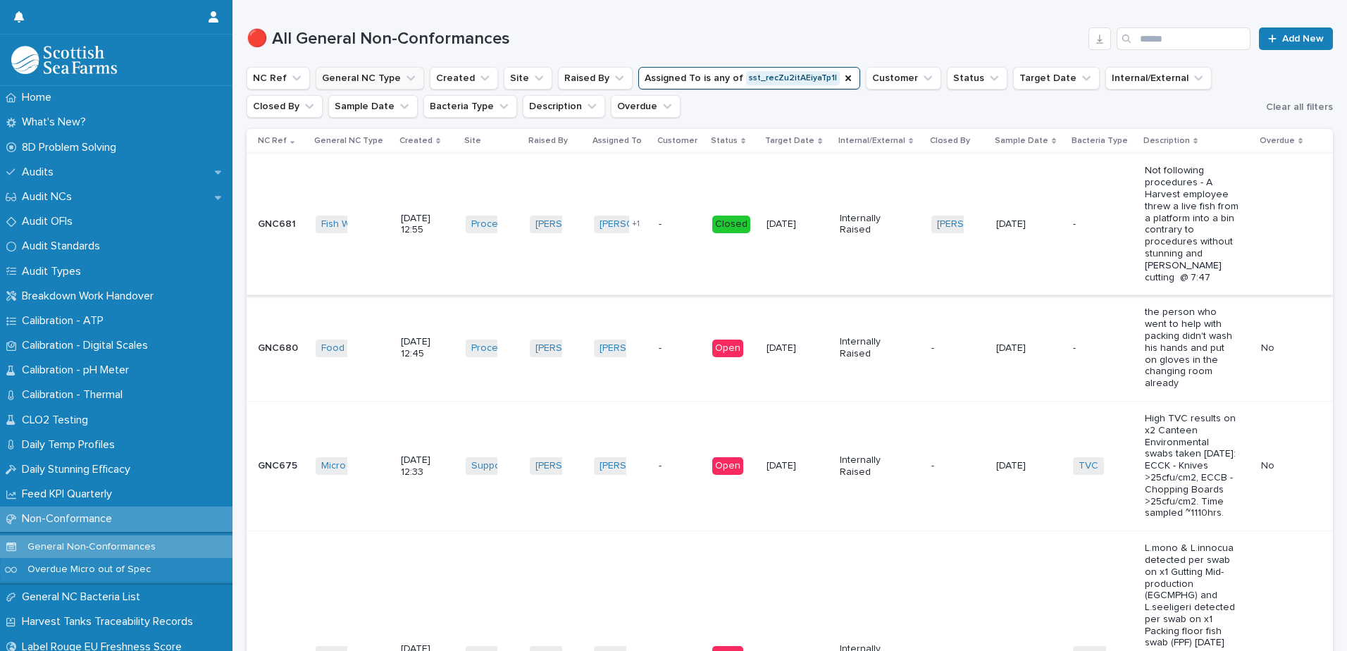
scroll to position [423, 0]
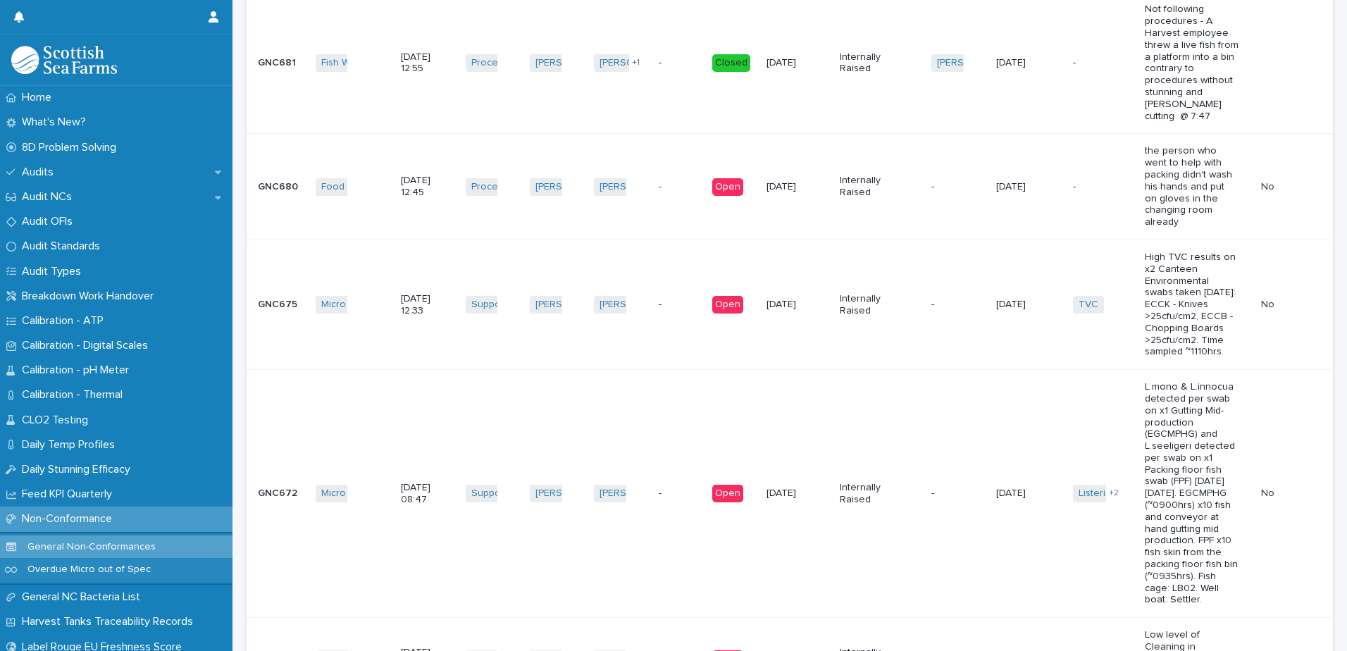
click at [945, 185] on td "-" at bounding box center [958, 187] width 64 height 106
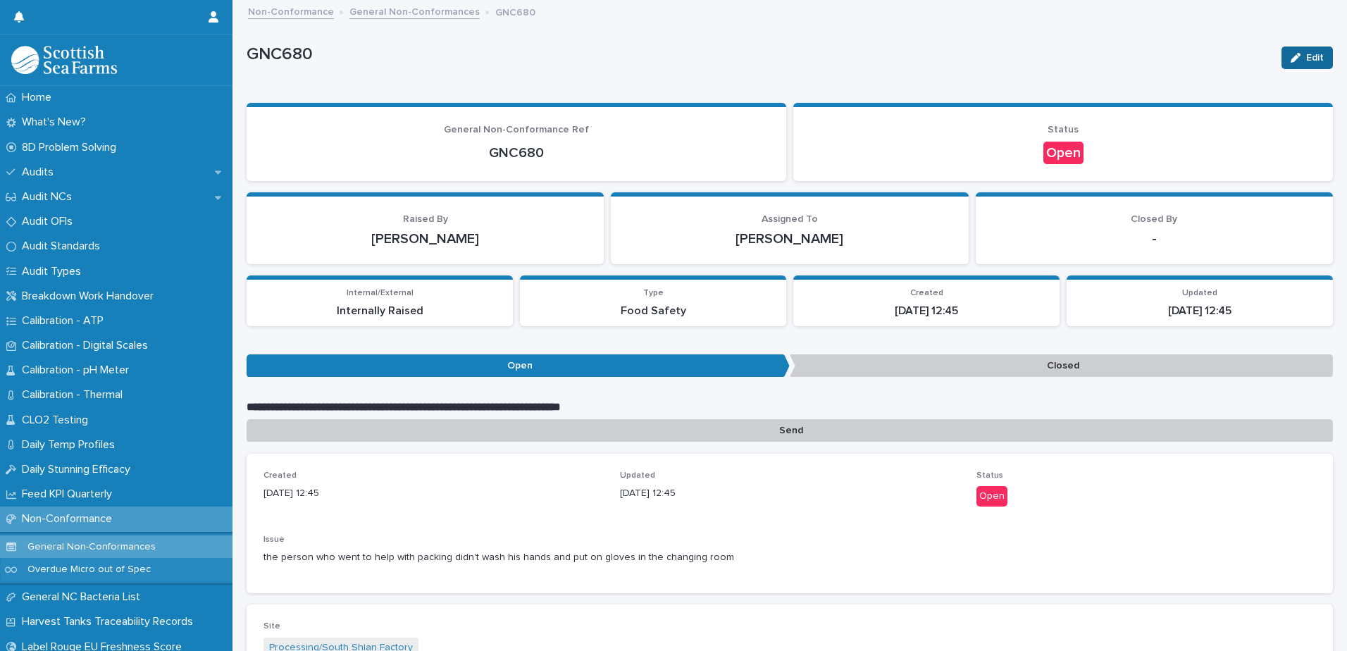
click at [1306, 54] on span "Edit" at bounding box center [1315, 58] width 18 height 10
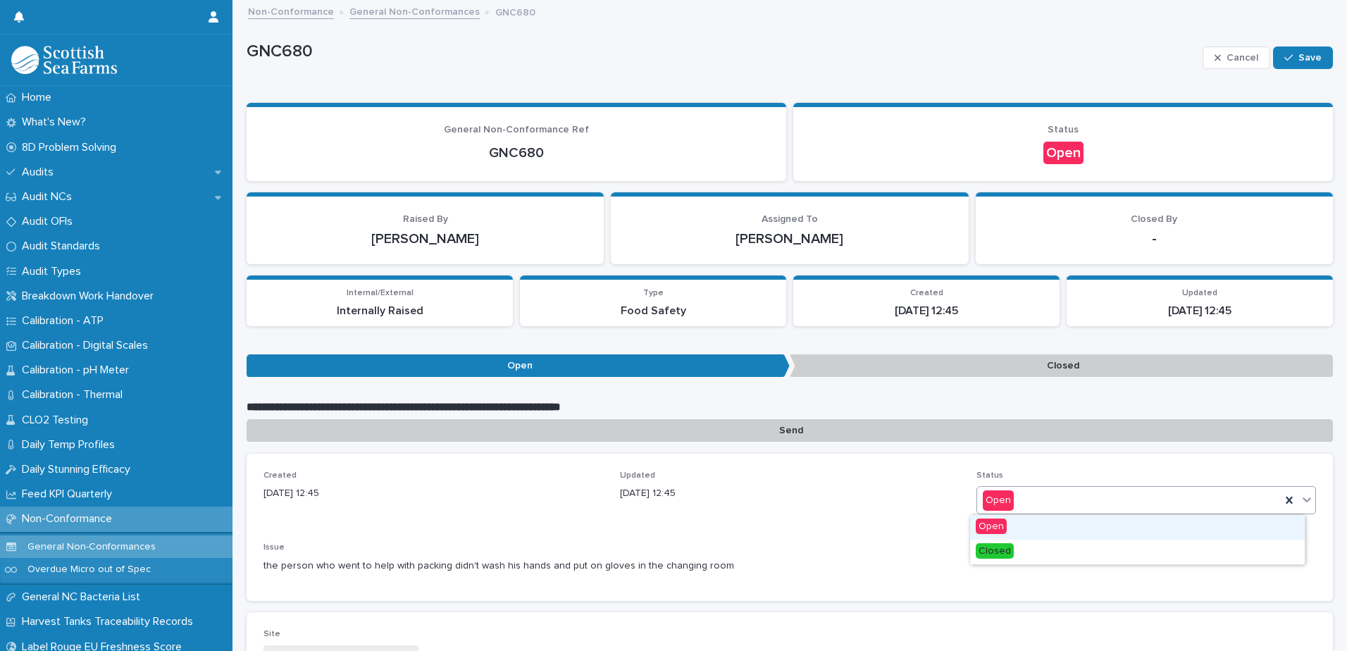
click at [1145, 497] on div "Open" at bounding box center [1129, 500] width 304 height 23
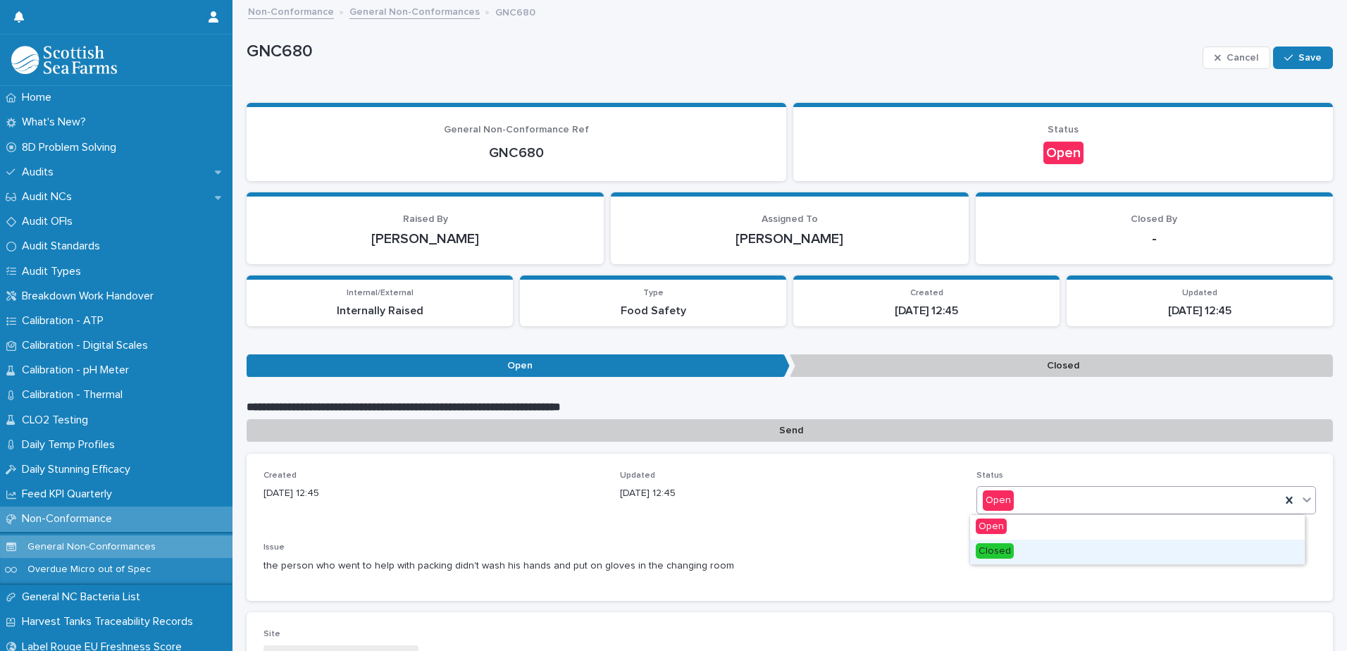
drag, startPoint x: 1086, startPoint y: 537, endPoint x: 1081, endPoint y: 561, distance: 24.6
click at [1081, 562] on div "Closed" at bounding box center [1137, 552] width 335 height 25
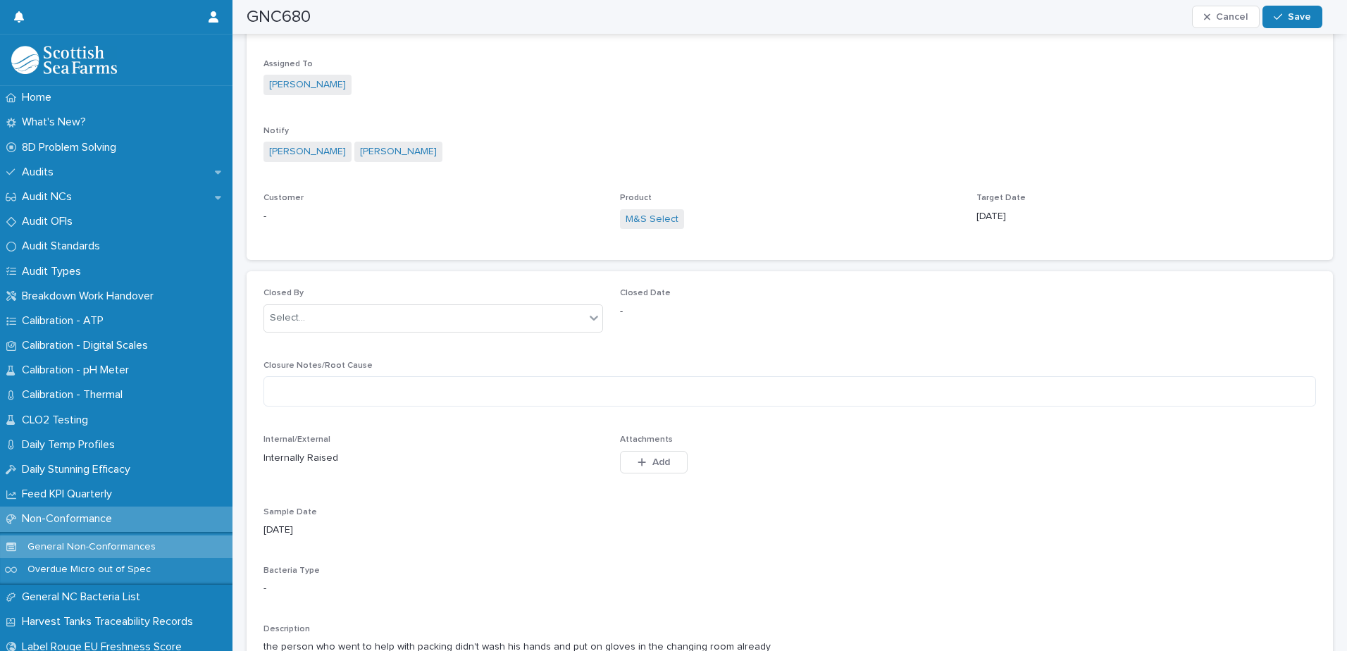
scroll to position [845, 0]
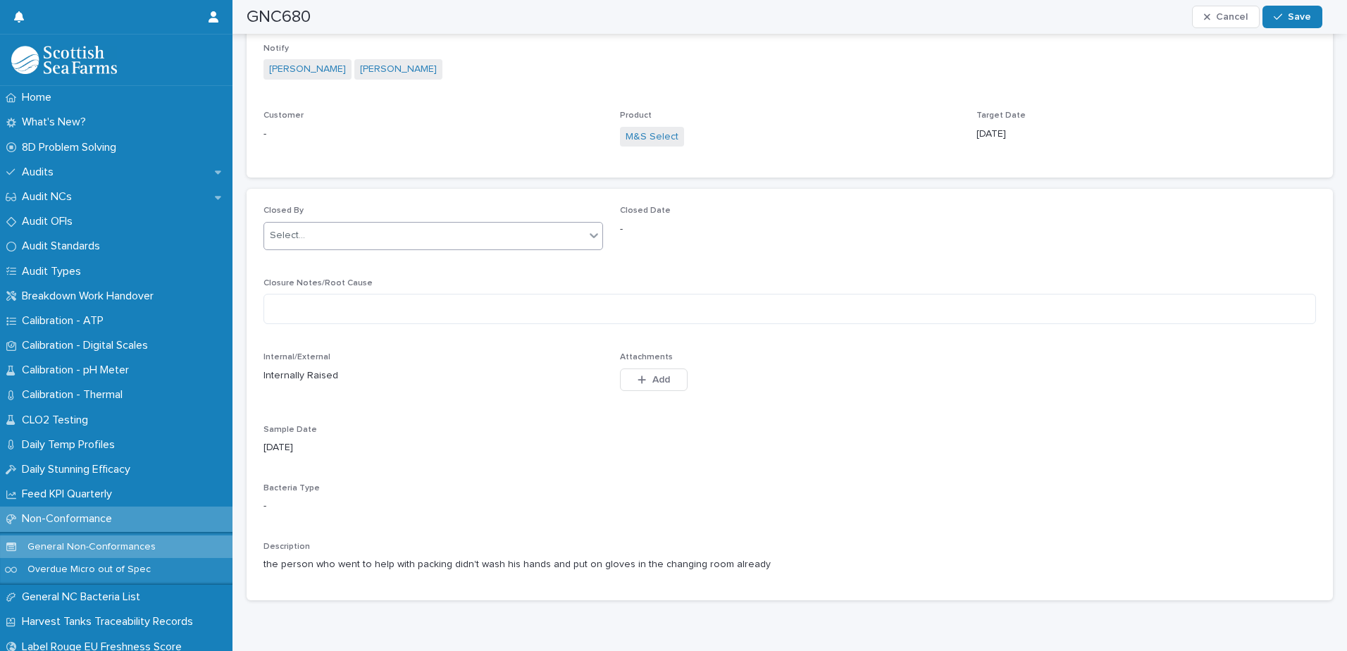
click at [479, 232] on div "Select..." at bounding box center [424, 235] width 321 height 23
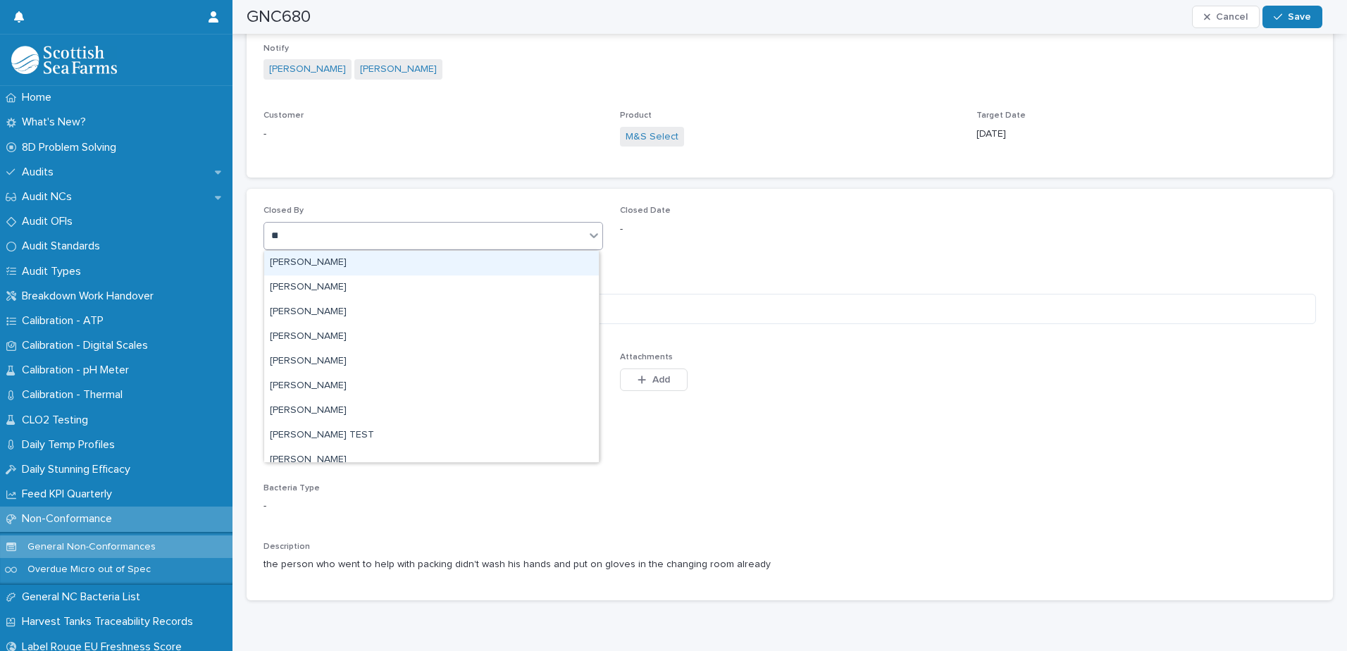
type input "***"
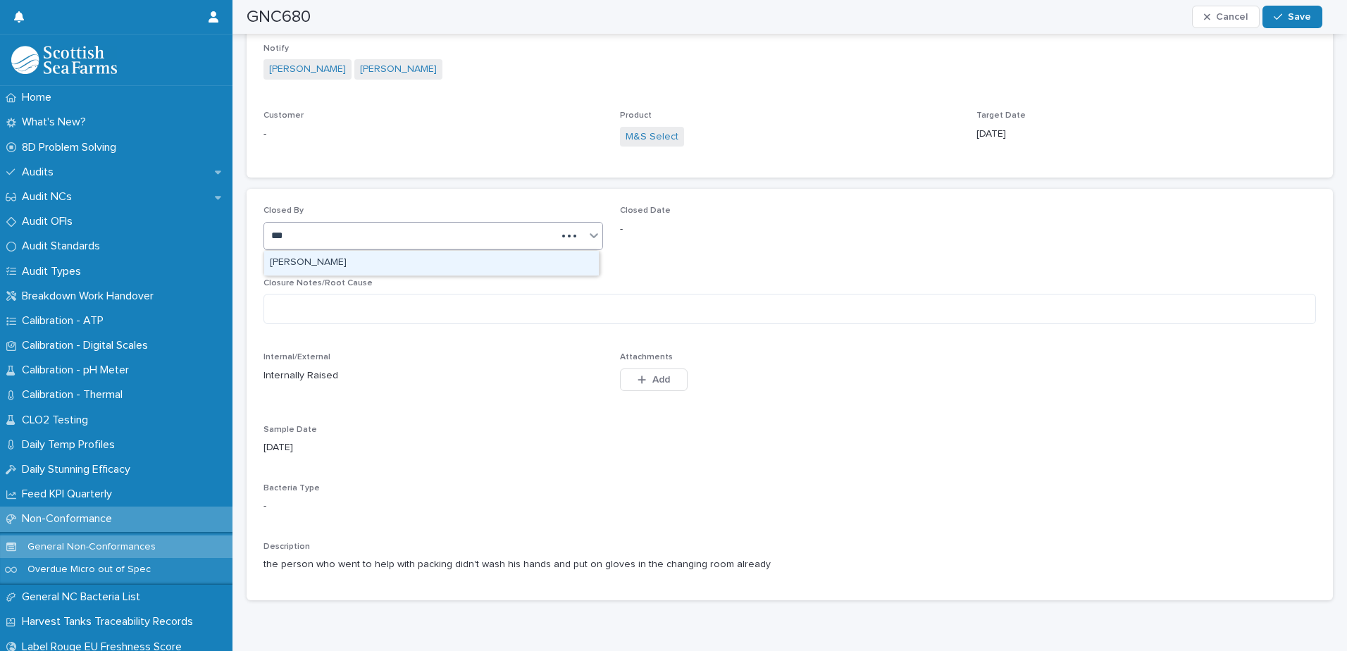
click at [480, 261] on div "[PERSON_NAME]" at bounding box center [431, 263] width 335 height 25
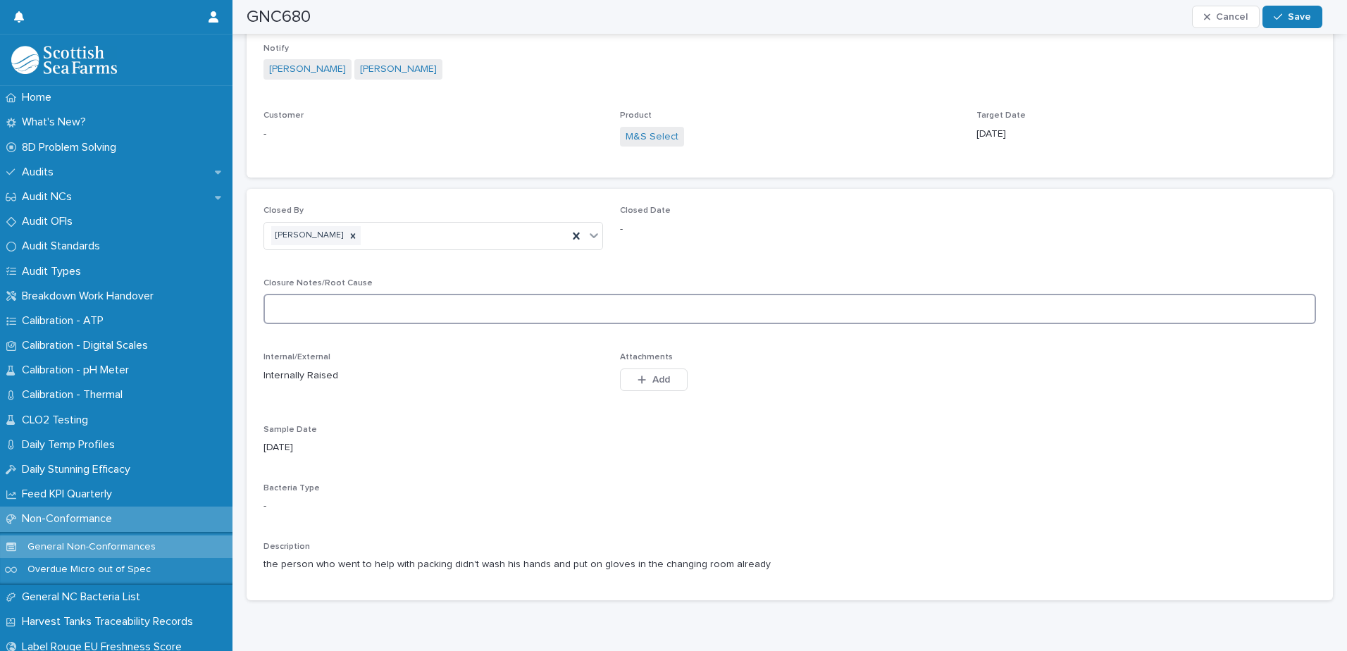
click at [463, 309] on textarea at bounding box center [789, 309] width 1052 height 30
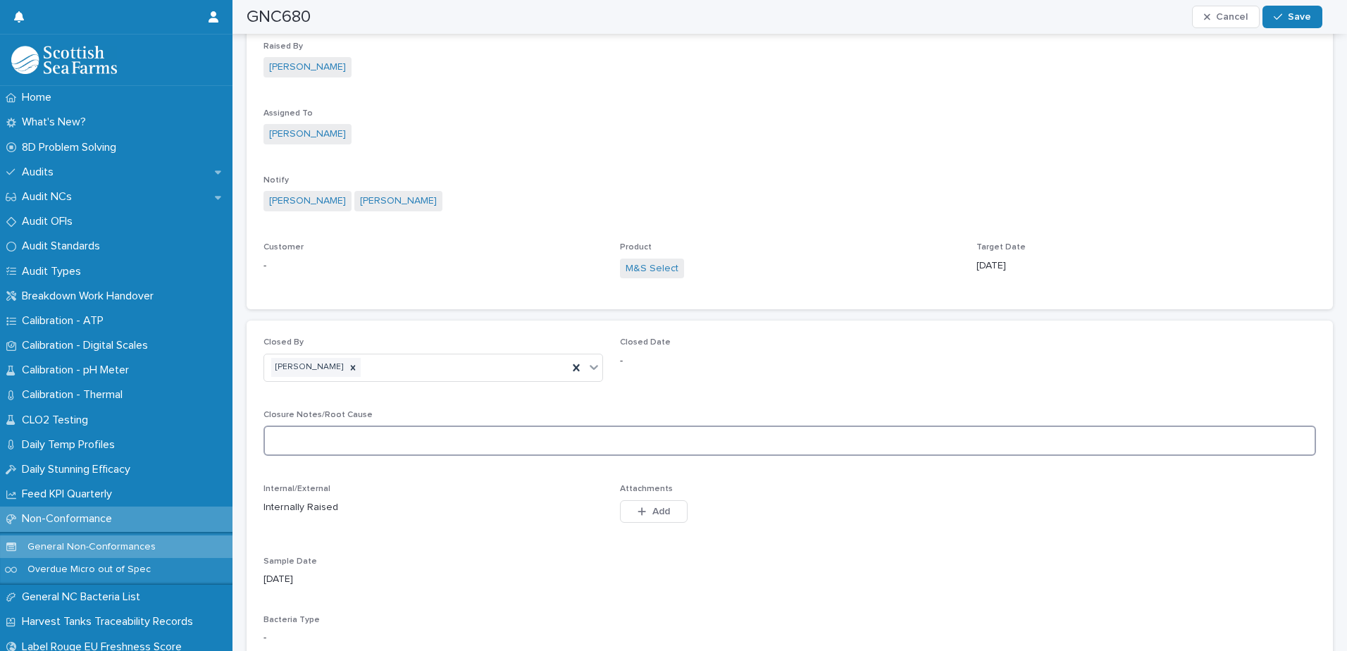
scroll to position [564, 0]
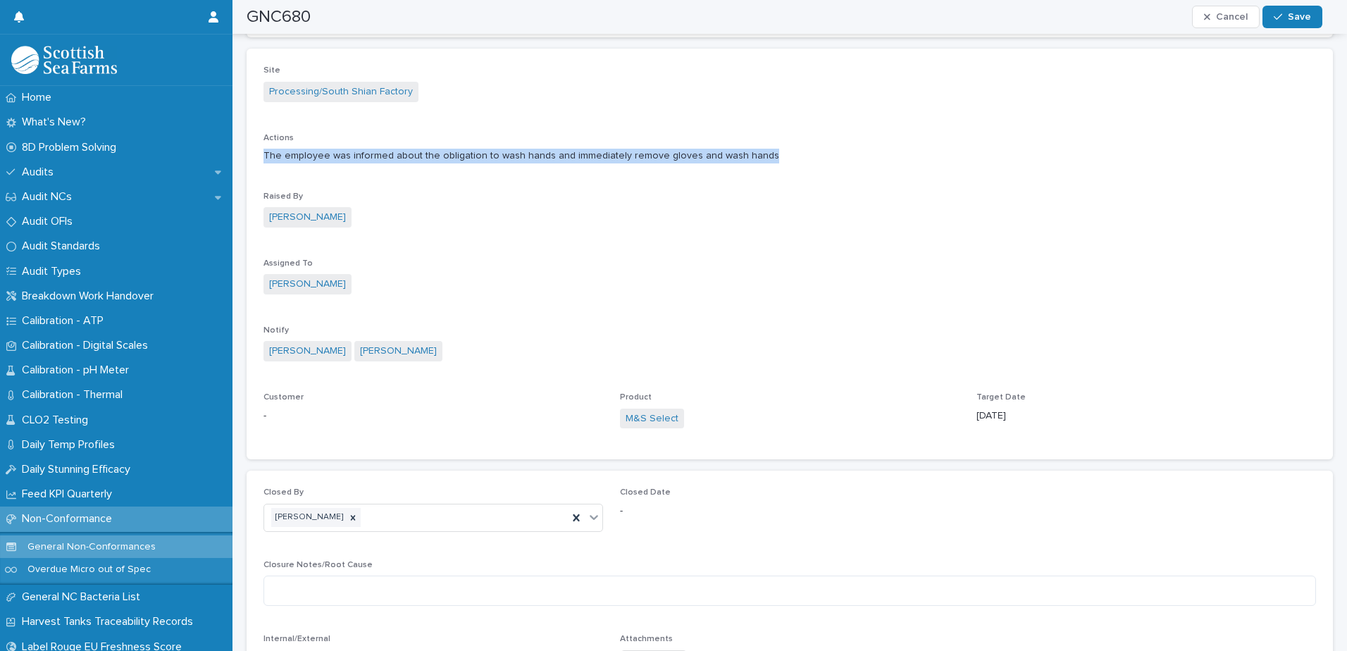
drag, startPoint x: 266, startPoint y: 154, endPoint x: 755, endPoint y: 160, distance: 489.6
click at [755, 160] on p "The employee was informed about the obligation to wash hands and immediately re…" at bounding box center [789, 156] width 1052 height 15
copy p "The employee was informed about the obligation to wash hands and immediately re…"
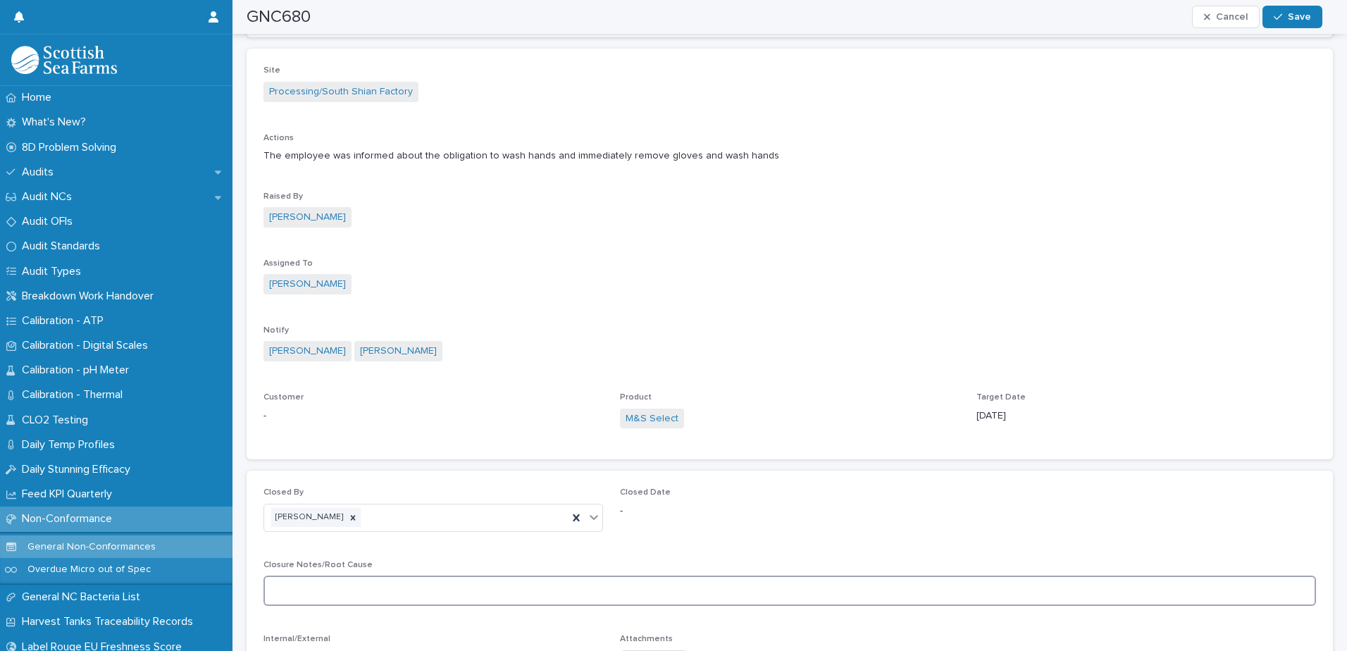
click at [394, 586] on textarea at bounding box center [789, 591] width 1052 height 30
paste textarea "**********"
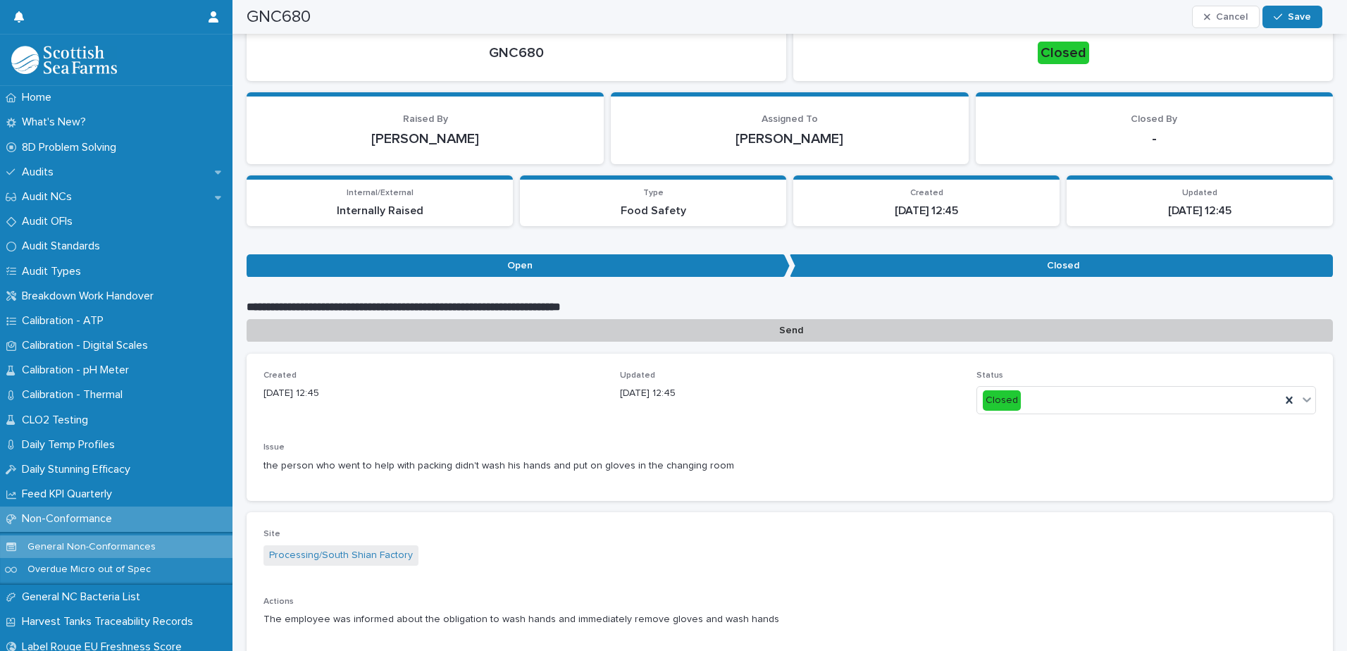
scroll to position [0, 0]
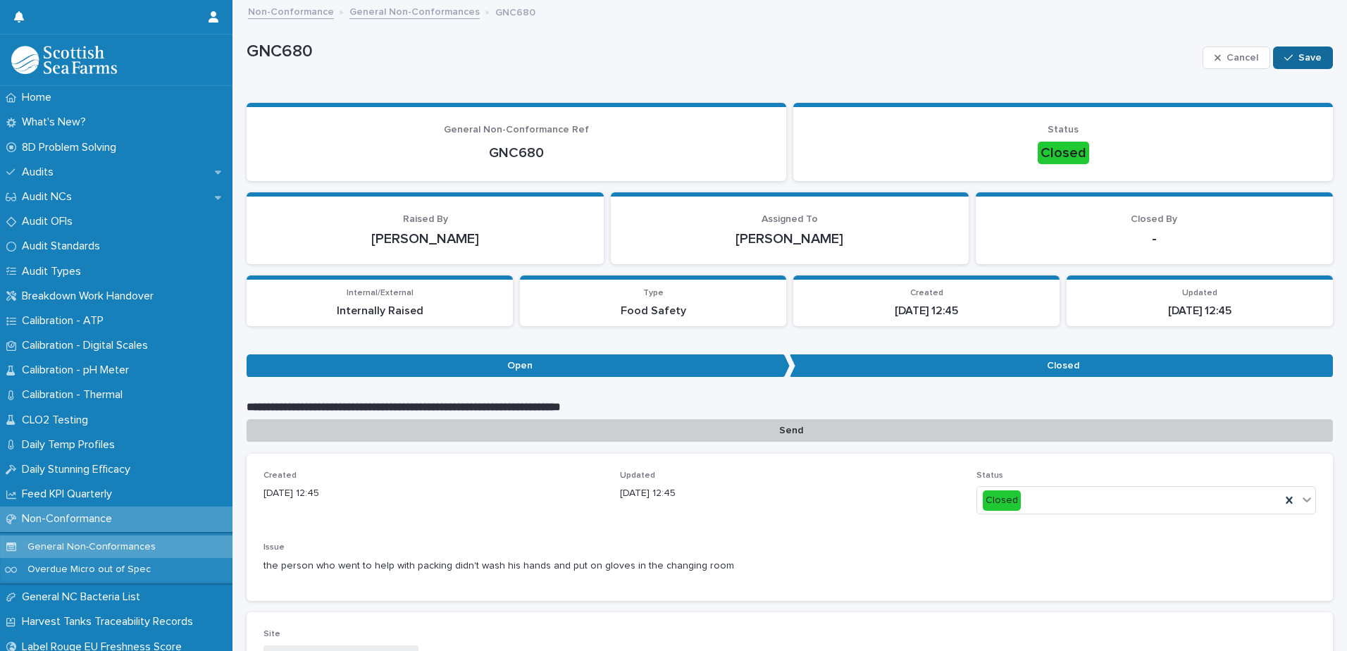
type textarea "**********"
click at [1318, 53] on button "Save" at bounding box center [1303, 57] width 60 height 23
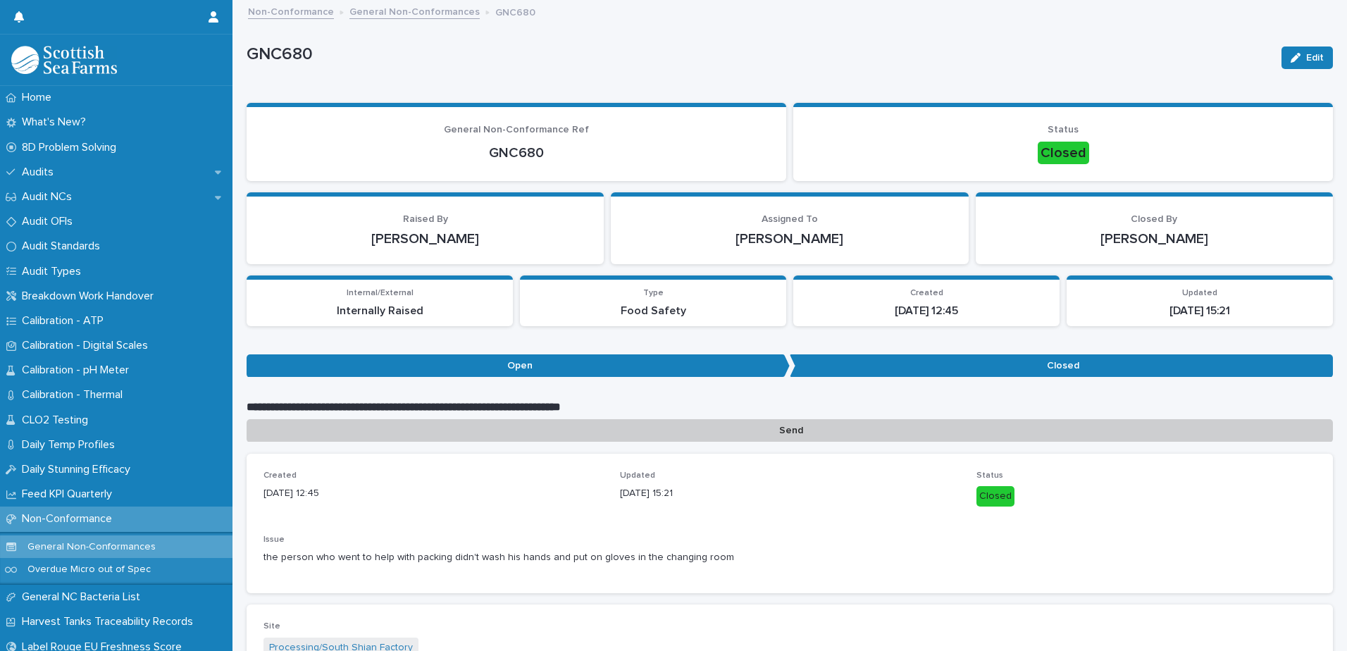
click at [442, 7] on link "General Non-Conformances" at bounding box center [414, 11] width 130 height 16
